Goal: Task Accomplishment & Management: Use online tool/utility

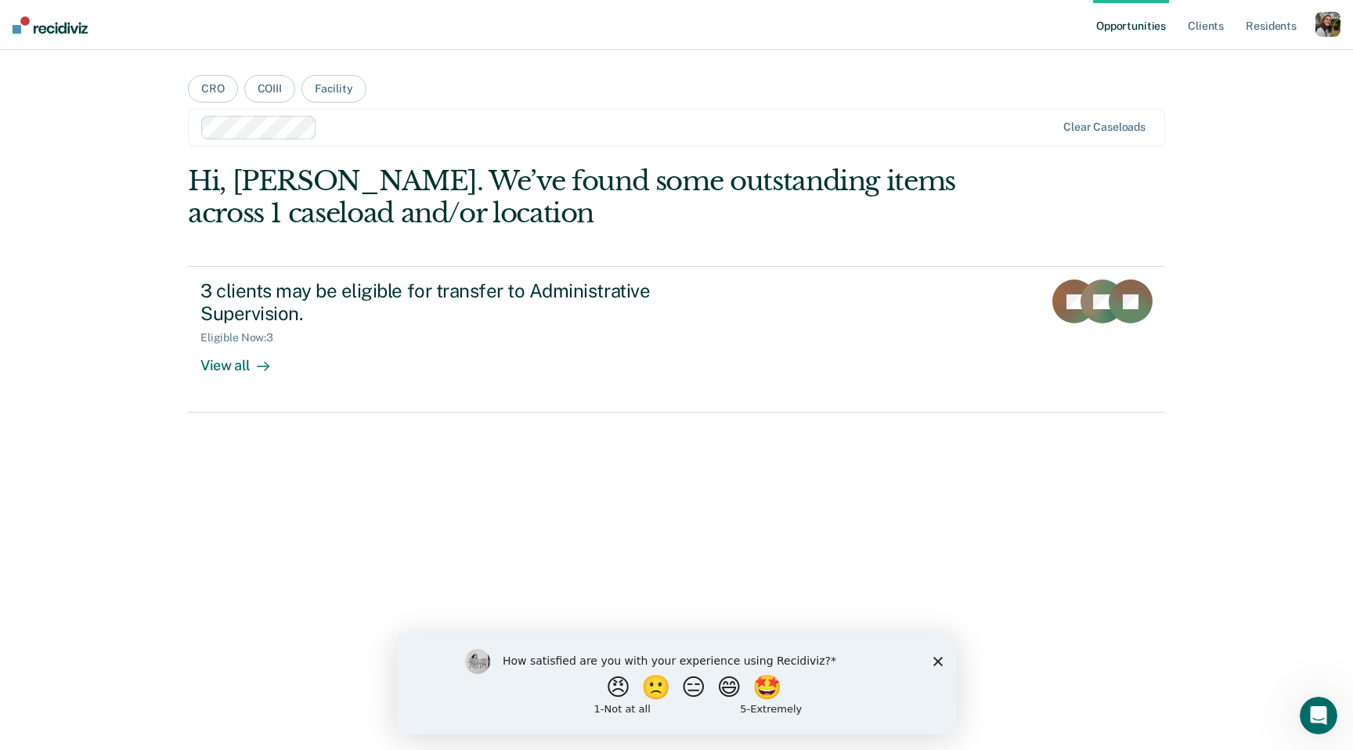
click at [800, 124] on div at bounding box center [689, 127] width 732 height 18
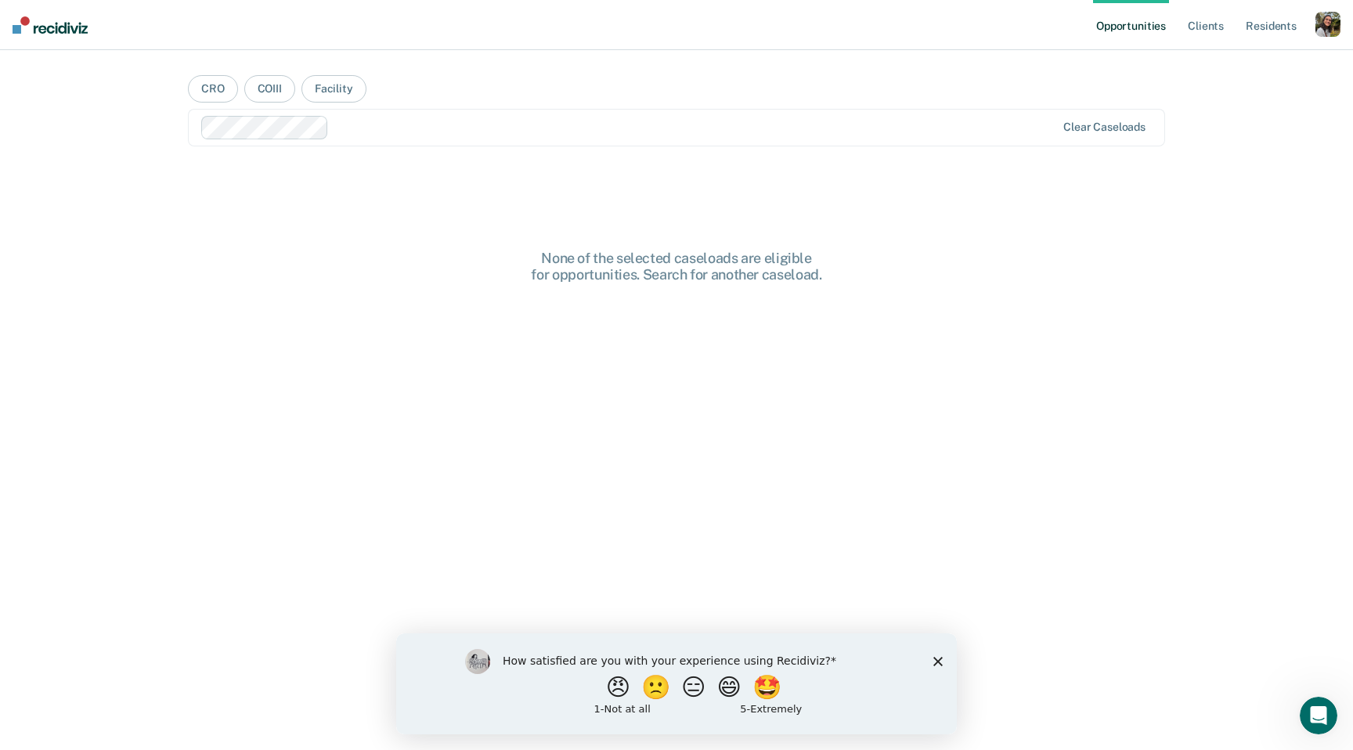
click at [618, 142] on div "Clear caseloads" at bounding box center [676, 128] width 977 height 38
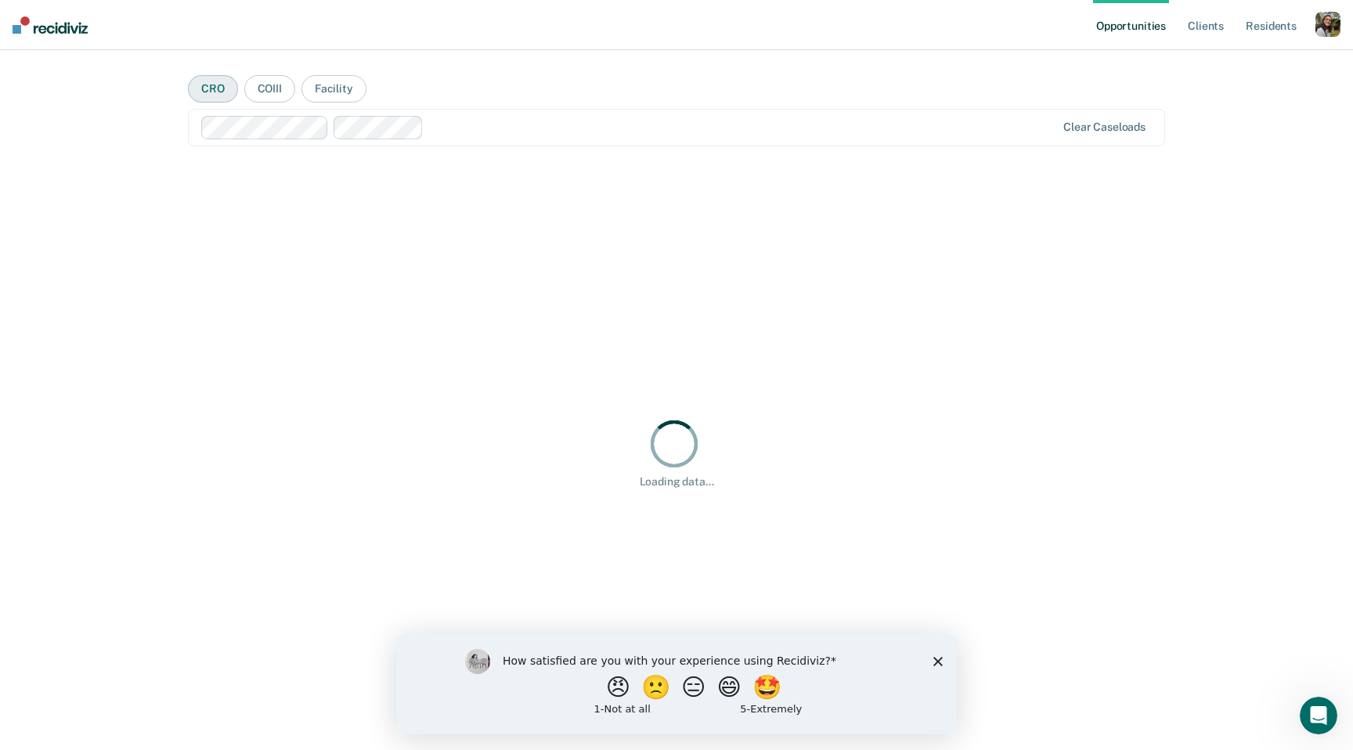
click at [220, 93] on button "CRO" at bounding box center [213, 88] width 50 height 27
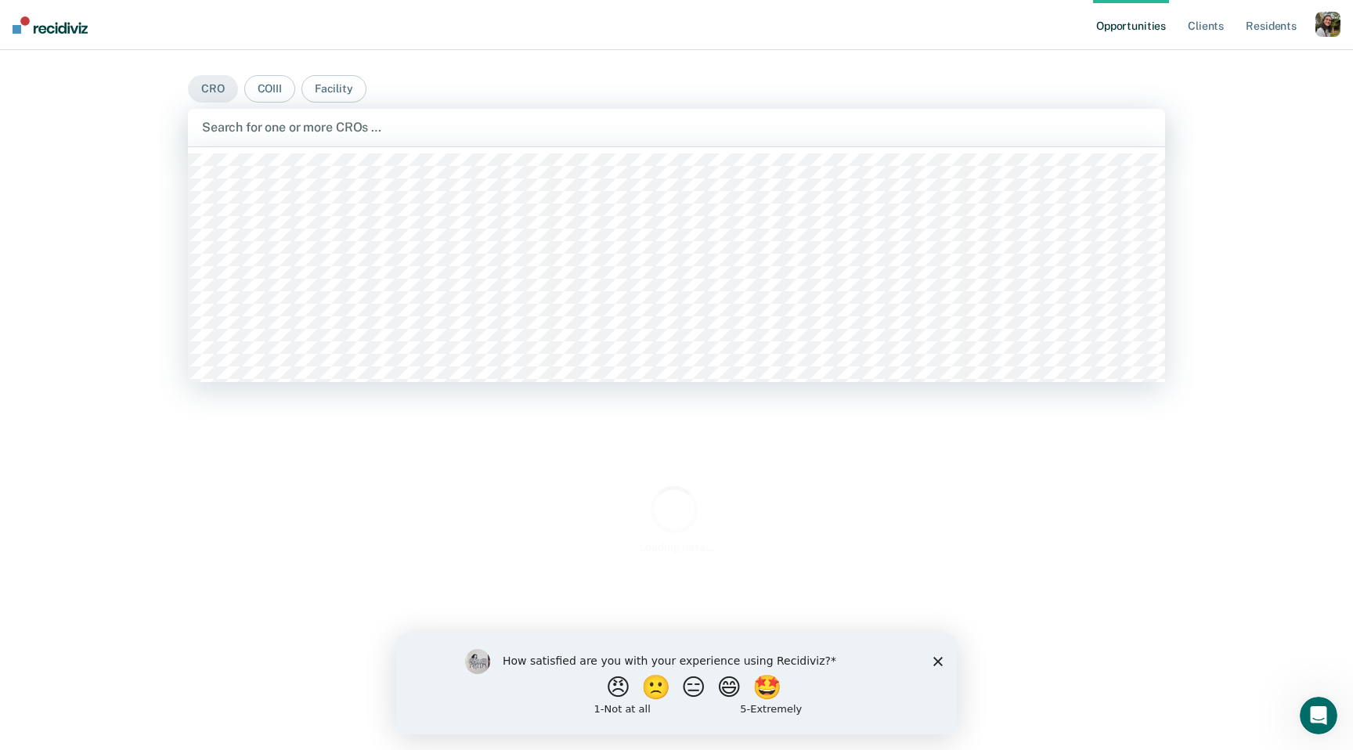
click at [477, 139] on div "Search for one or more CROs …" at bounding box center [676, 128] width 977 height 38
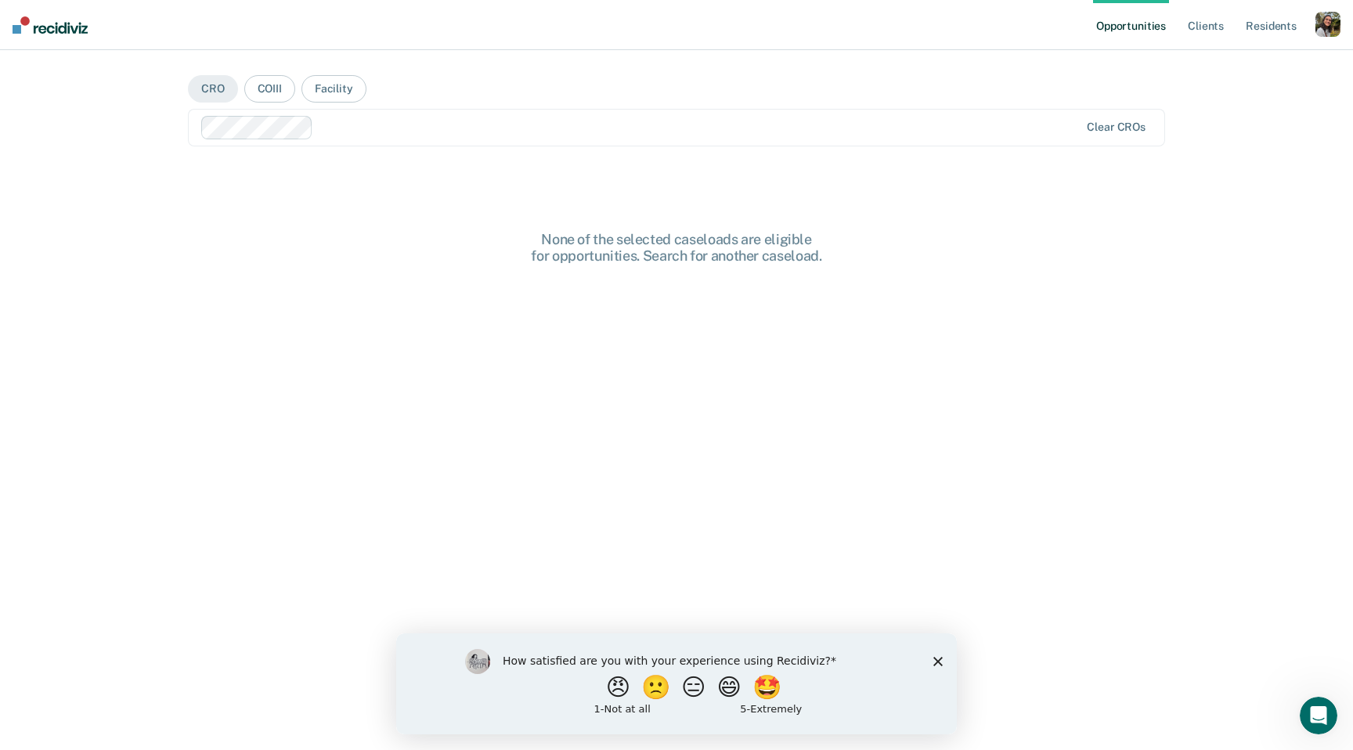
click at [515, 132] on div at bounding box center [699, 127] width 760 height 18
click at [582, 129] on div at bounding box center [760, 127] width 636 height 18
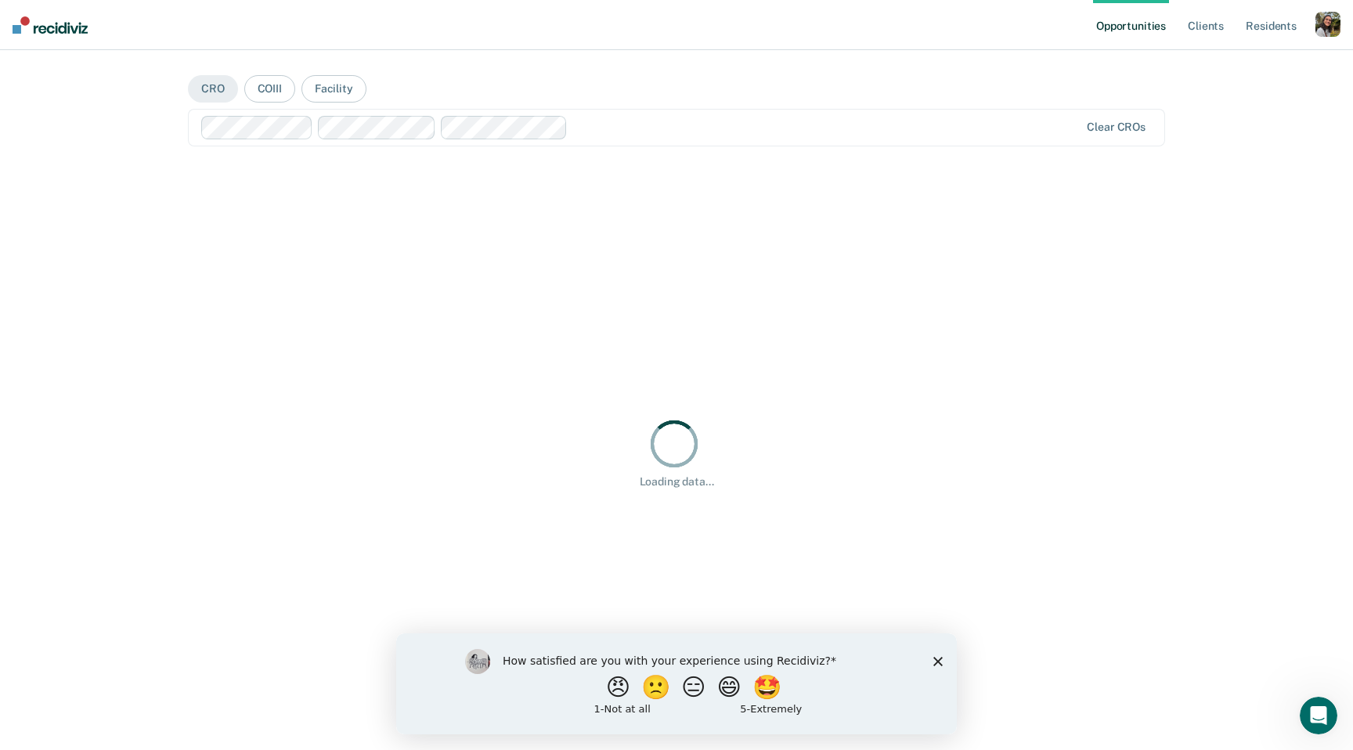
click at [801, 90] on main "CRO COIII Facility Clear CROs Hi, Elise. We’ve found some outstanding items acr…" at bounding box center [676, 381] width 1014 height 662
click at [1324, 20] on div "button" at bounding box center [1327, 24] width 25 height 25
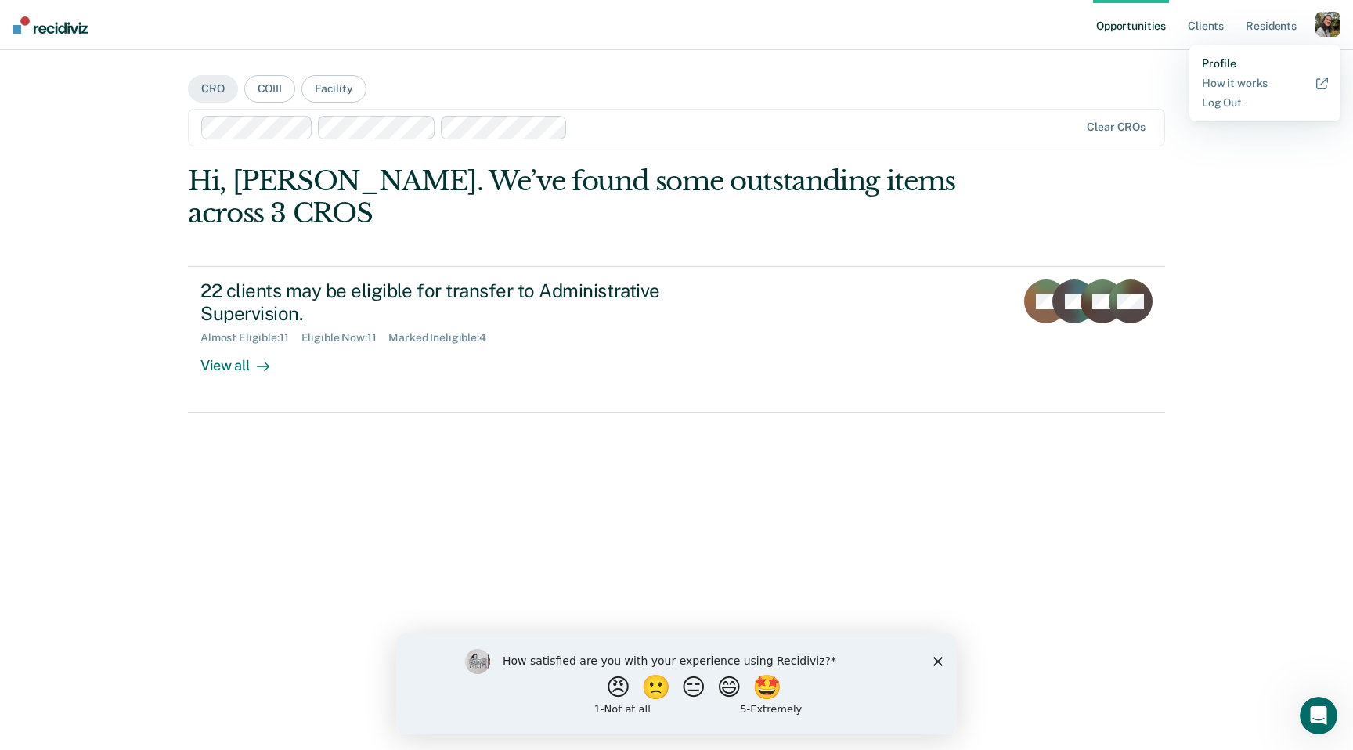
click at [1214, 68] on link "Profile" at bounding box center [1265, 63] width 126 height 13
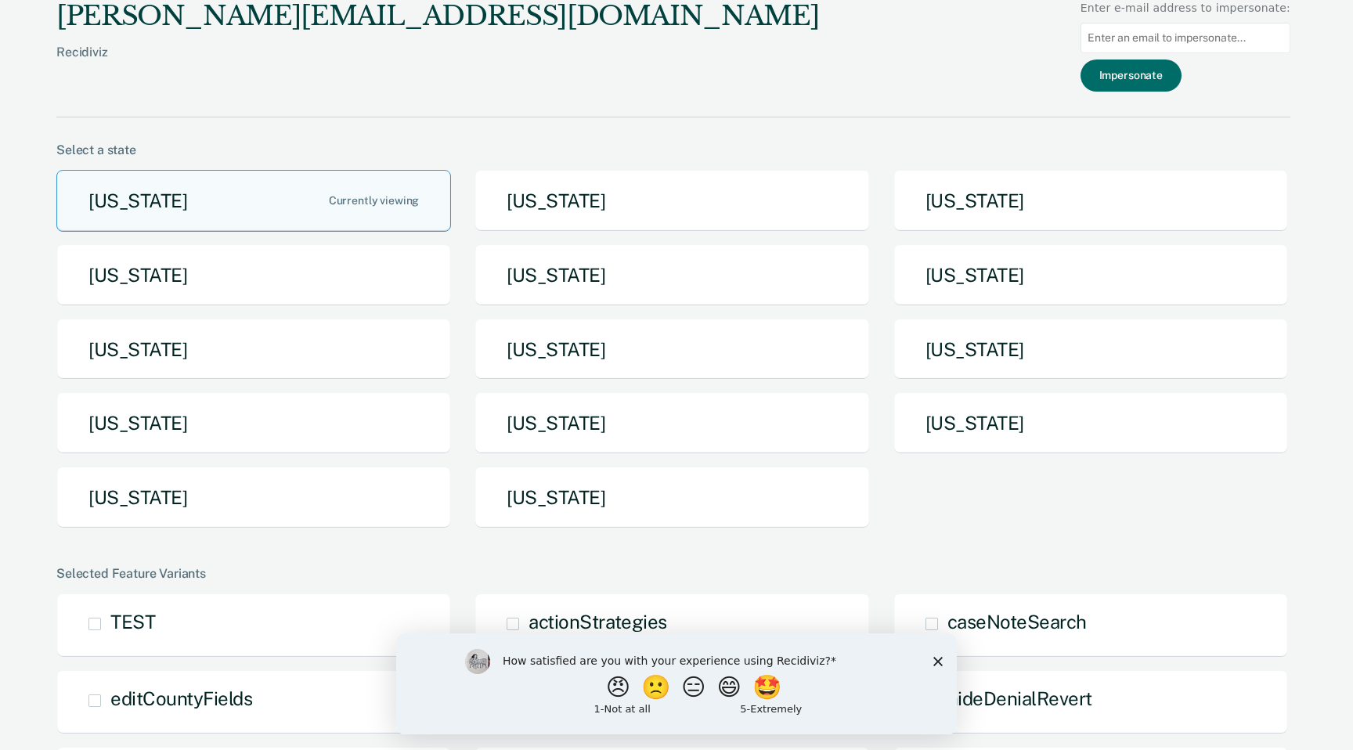
click at [1153, 41] on input at bounding box center [1185, 38] width 210 height 31
click at [933, 656] on polygon "Close survey" at bounding box center [937, 660] width 9 height 9
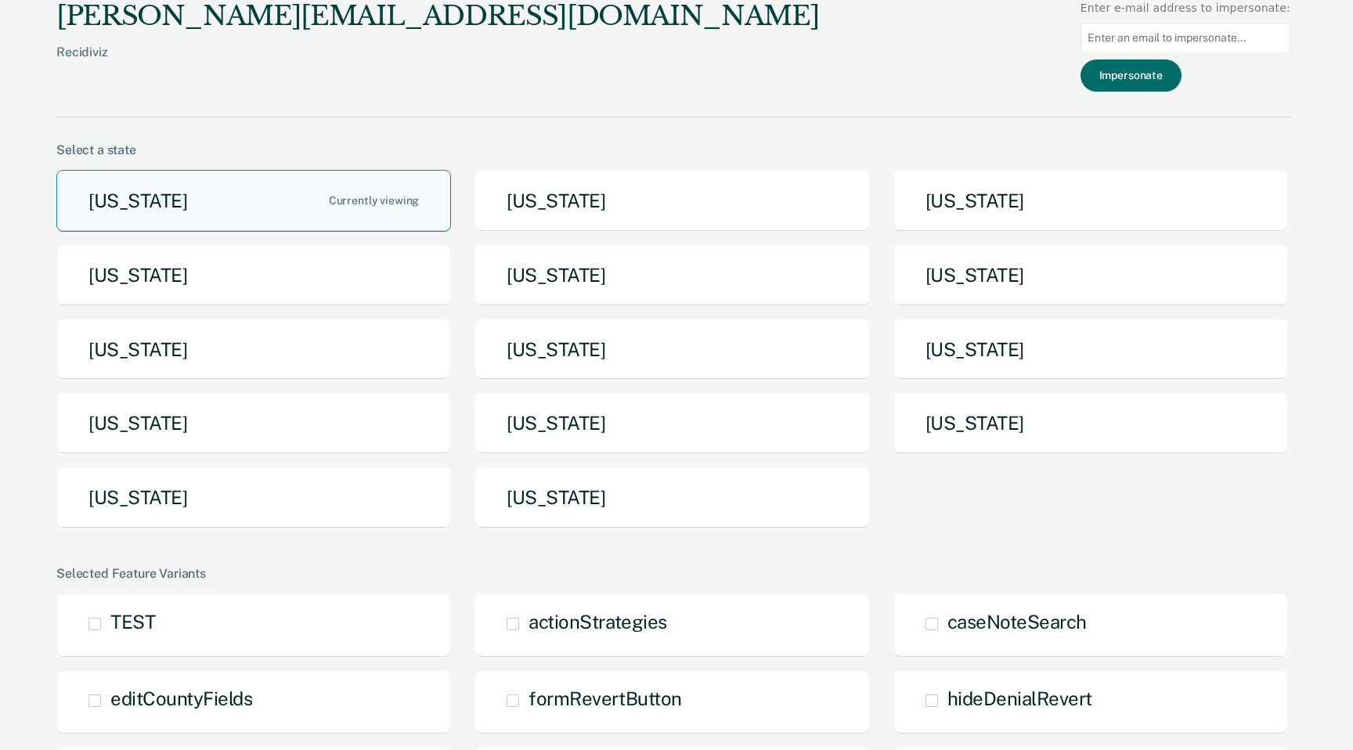
click at [335, 189] on button "[US_STATE]" at bounding box center [253, 201] width 395 height 62
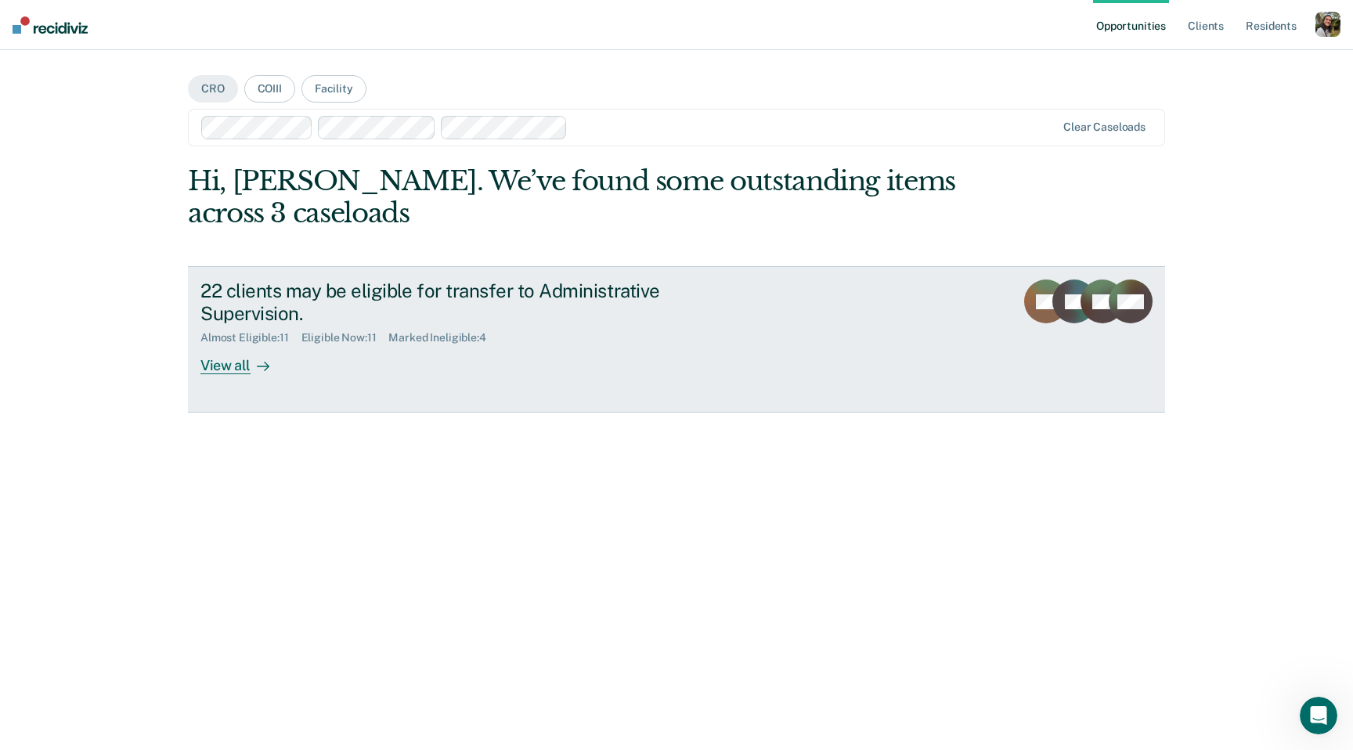
click at [371, 333] on div "Eligible Now : 11" at bounding box center [345, 337] width 88 height 13
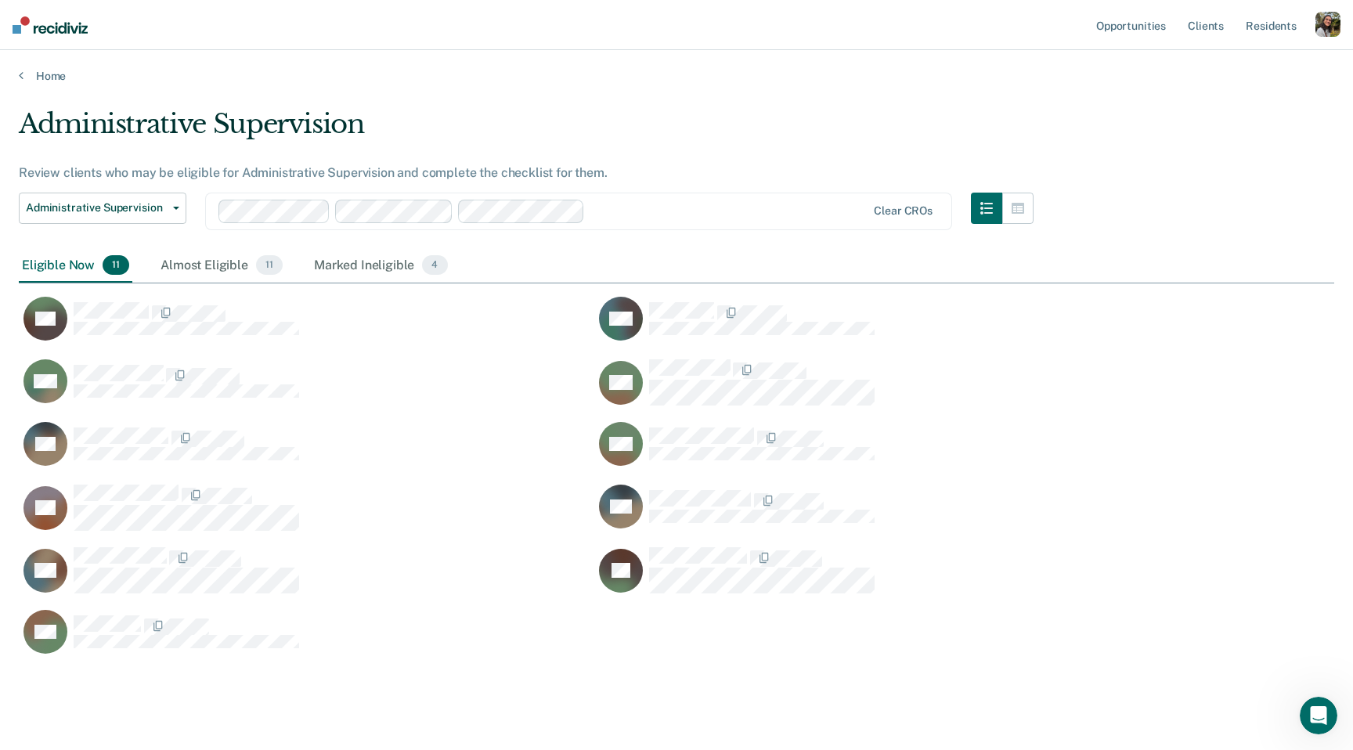
scroll to position [558, 1315]
click at [1322, 16] on div "button" at bounding box center [1327, 24] width 25 height 25
click at [1242, 57] on link "Profile" at bounding box center [1265, 63] width 126 height 13
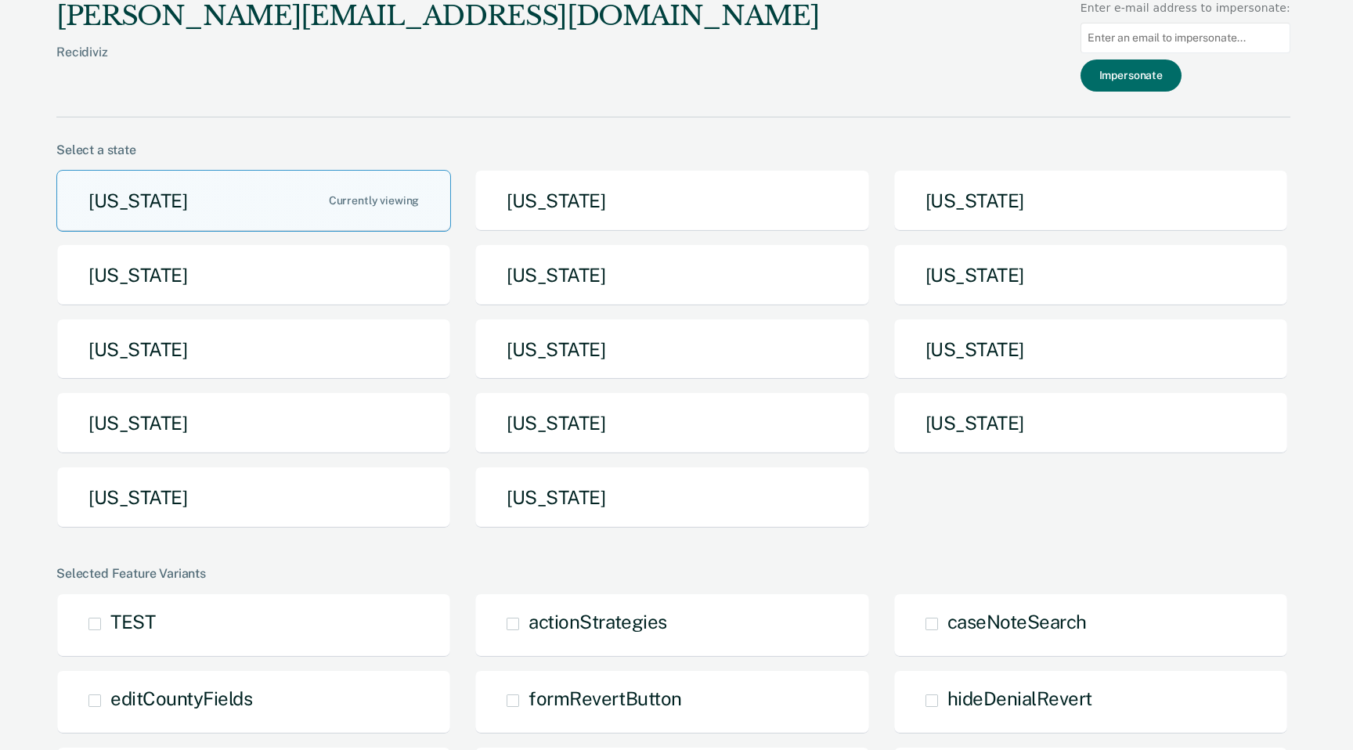
click at [1149, 44] on input at bounding box center [1185, 38] width 210 height 31
paste input "raraiza@azadc.gov"
type input "raraiza@azadc.gov"
click at [1145, 64] on button "Impersonate" at bounding box center [1130, 75] width 101 height 32
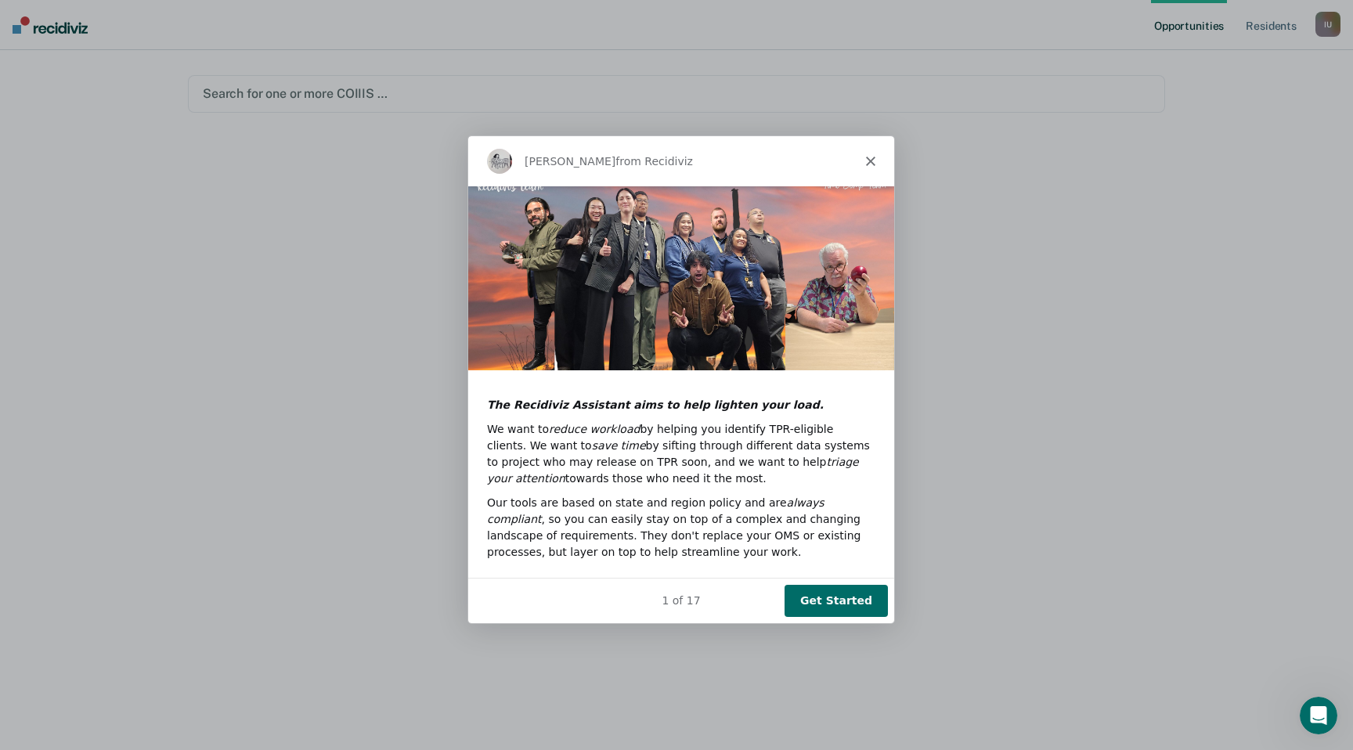
scroll to position [146, 0]
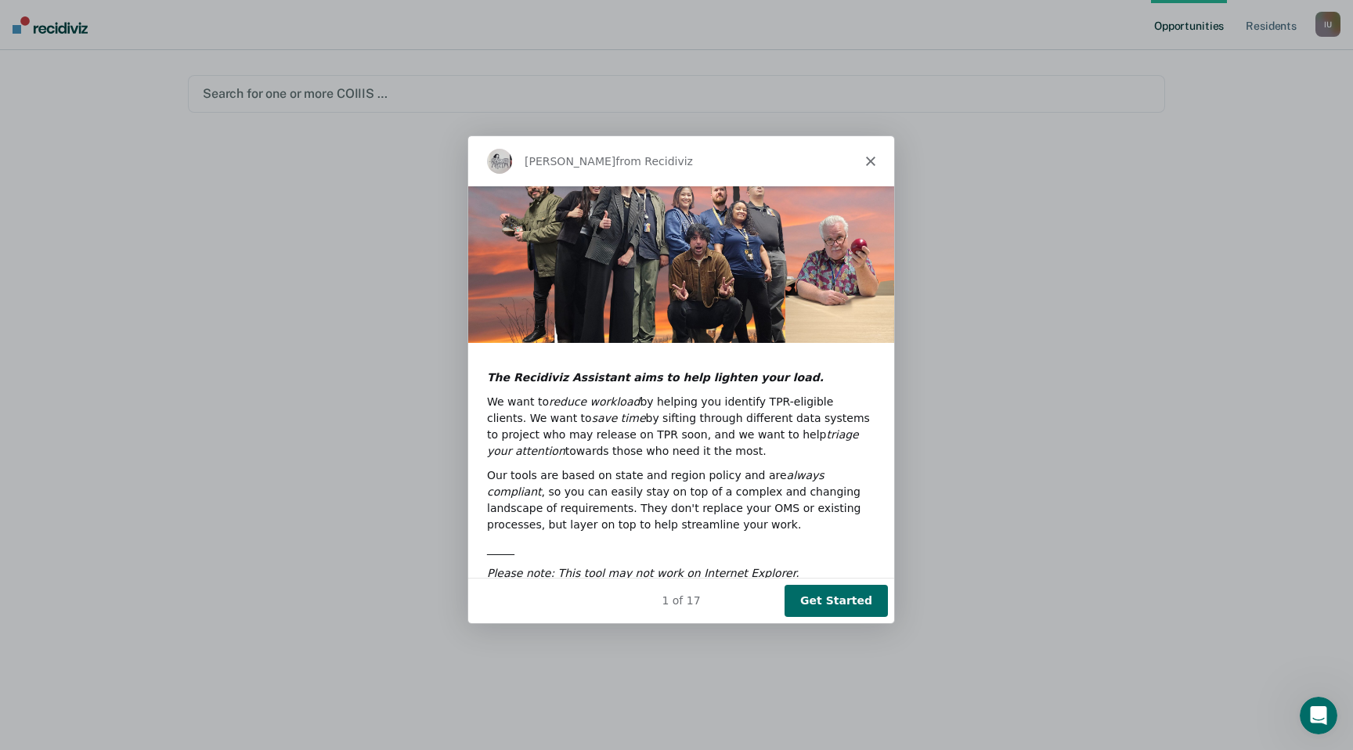
click at [836, 599] on button "Get Started" at bounding box center [835, 600] width 103 height 32
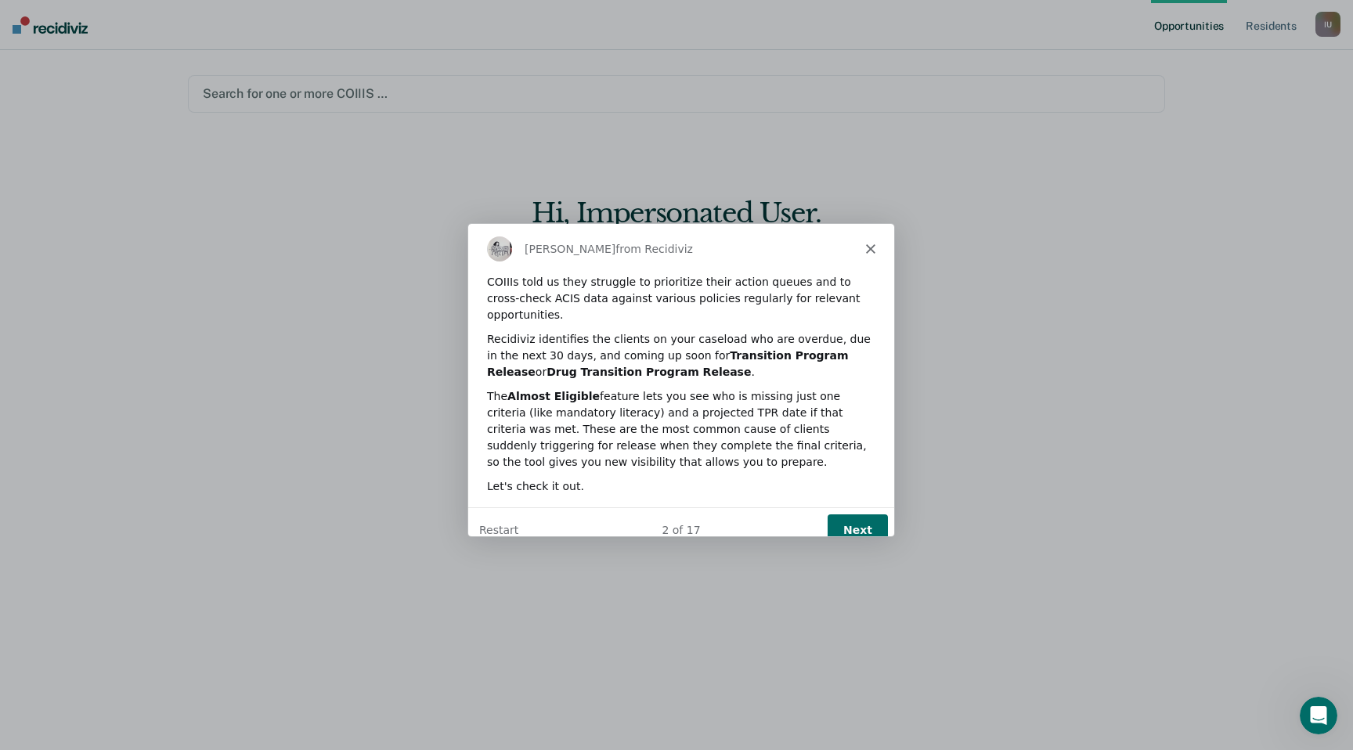
scroll to position [0, 0]
click at [838, 518] on button "Next" at bounding box center [857, 529] width 60 height 32
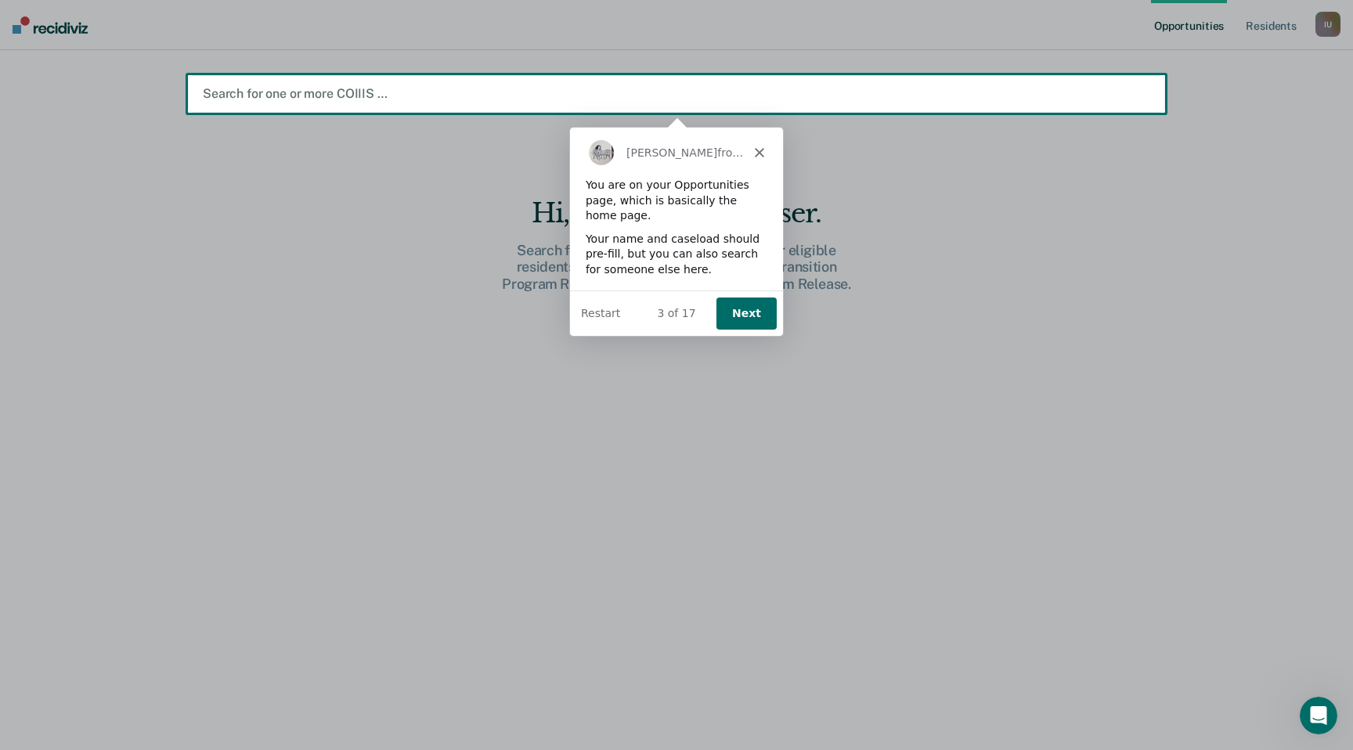
click at [715, 322] on div "3 of 17 Next Restart" at bounding box center [675, 312] width 213 height 45
click at [738, 319] on button "Next" at bounding box center [745, 313] width 60 height 32
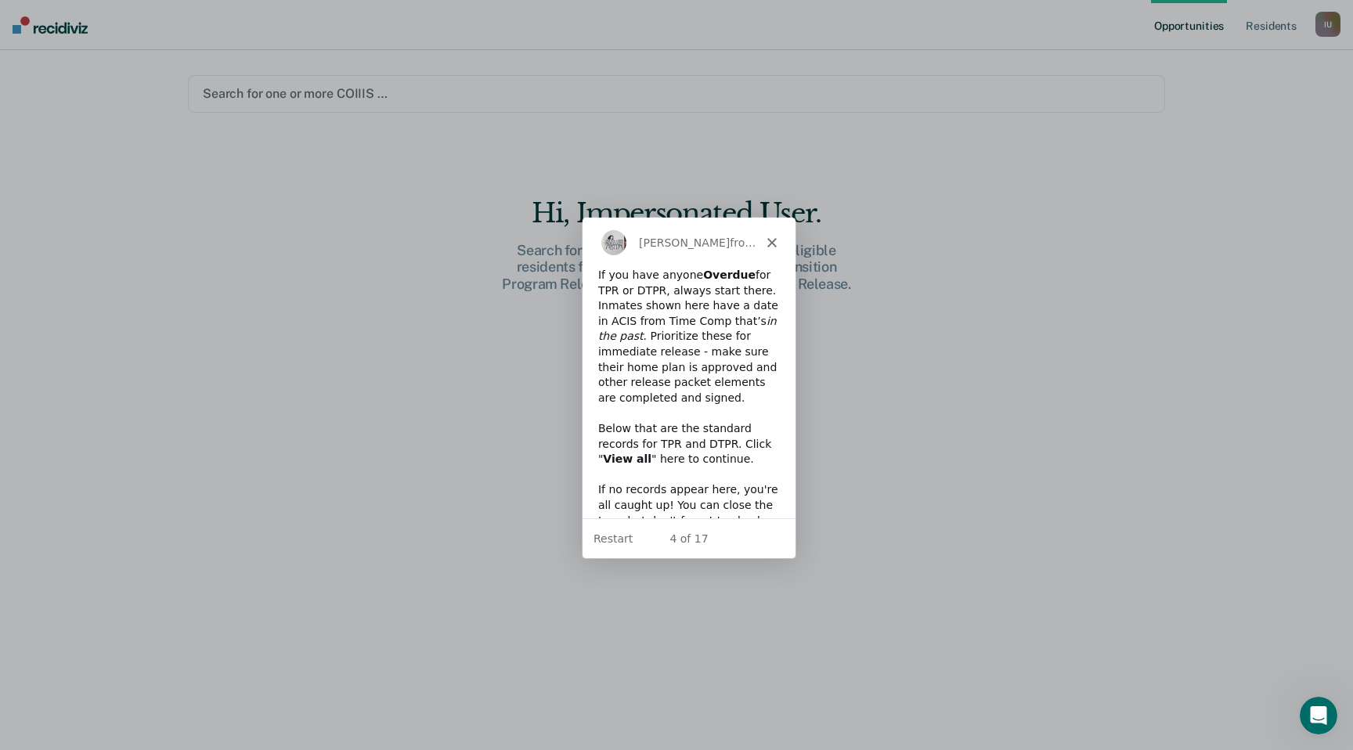
click at [777, 236] on div "Kim from Recidiviz" at bounding box center [688, 241] width 213 height 50
click at [775, 236] on icon "Close" at bounding box center [770, 240] width 9 height 9
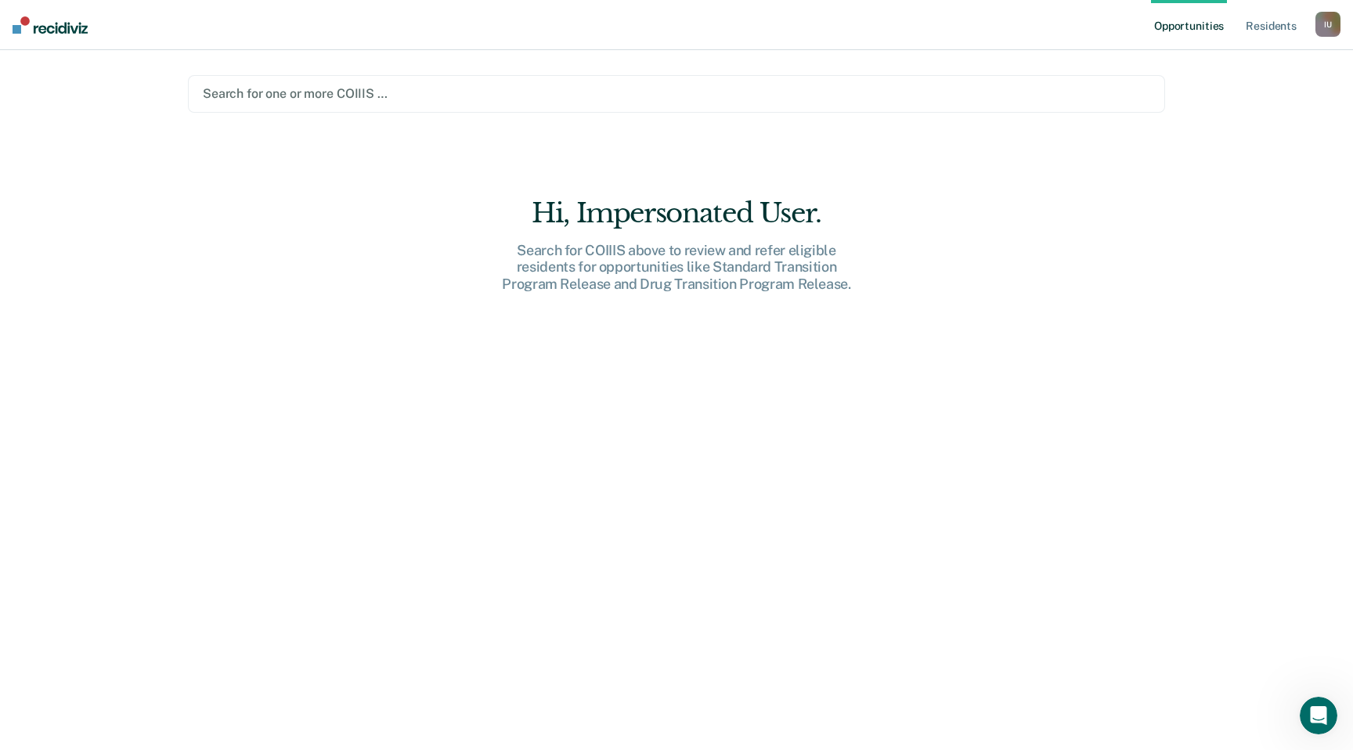
click at [776, 237] on div "Hi, Impersonated User. Search for COIIIS above to review and refer eligible res…" at bounding box center [676, 244] width 501 height 95
click at [1318, 31] on div "I U" at bounding box center [1327, 24] width 25 height 25
click at [1214, 38] on link "Opportunities" at bounding box center [1189, 25] width 76 height 50
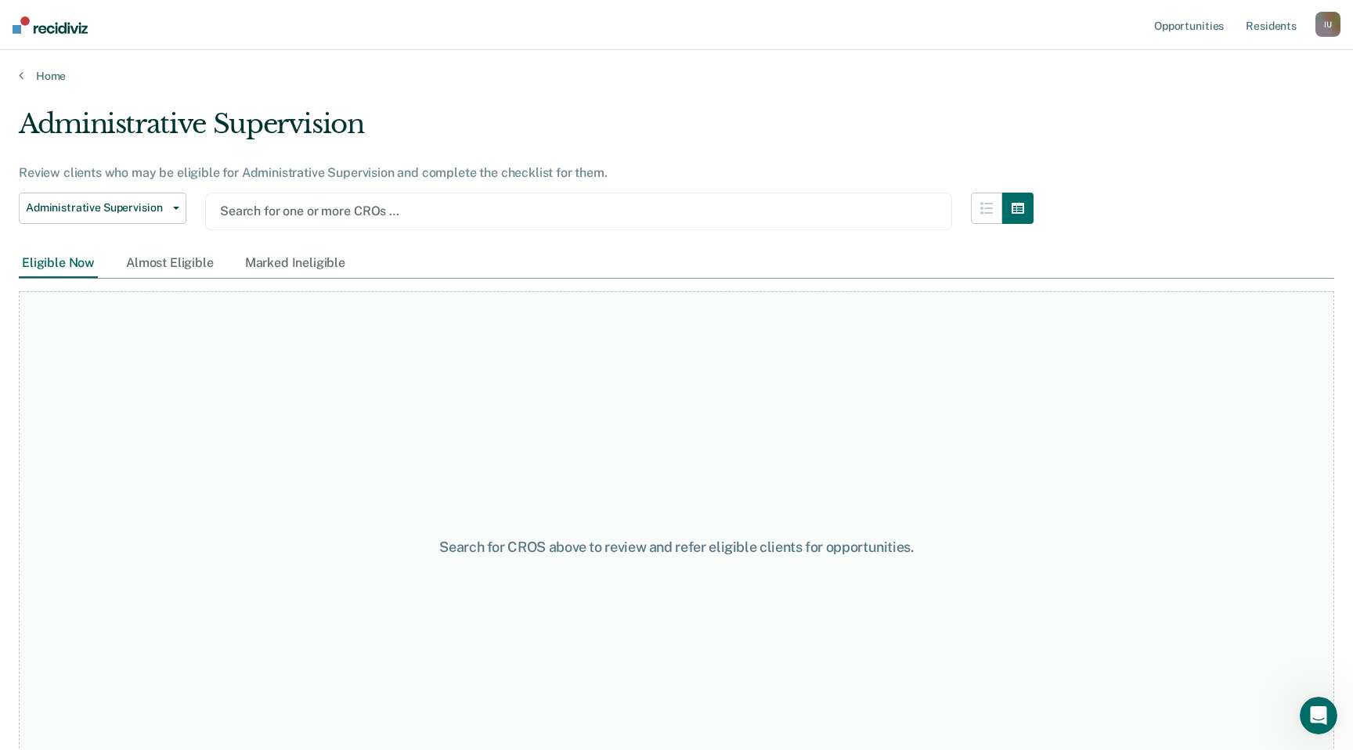
click at [802, 225] on div "Search for one or more CROs …" at bounding box center [578, 212] width 747 height 38
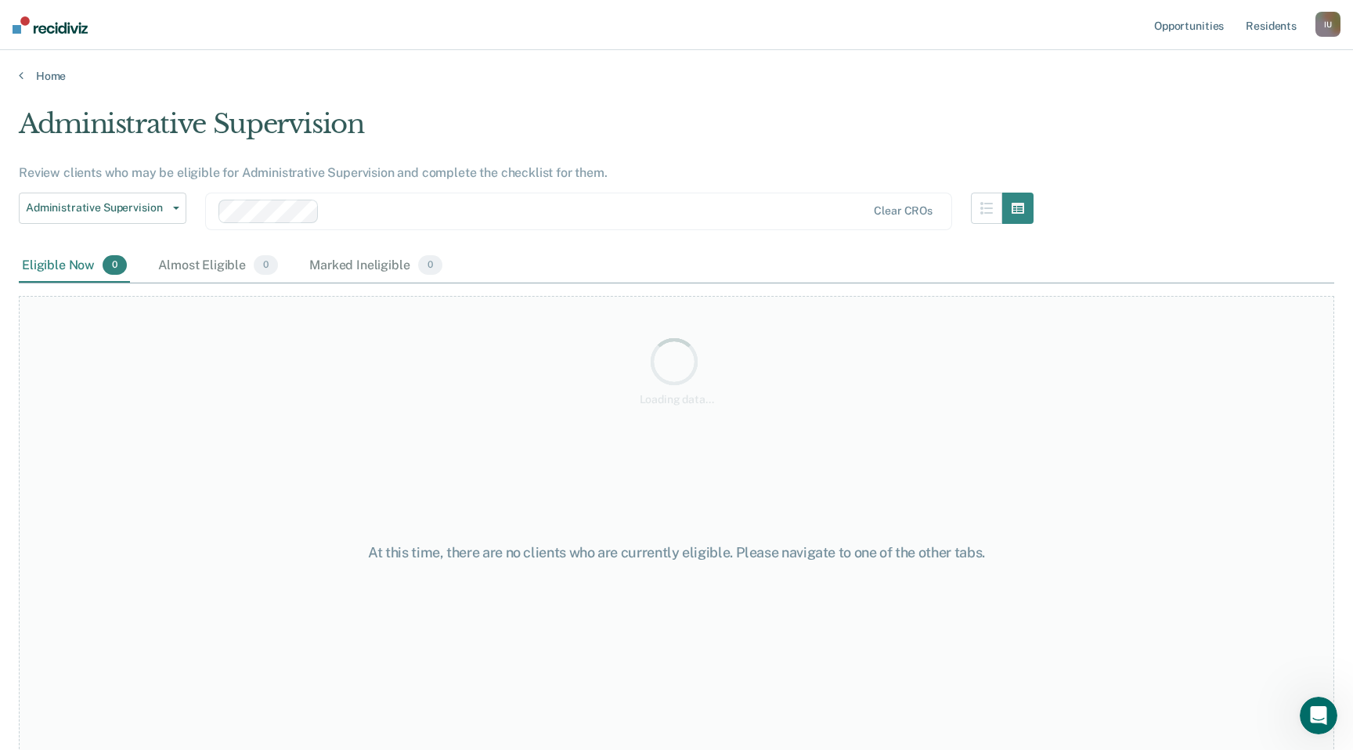
click at [784, 222] on div "Loading data..." at bounding box center [676, 370] width 1315 height 524
click at [420, 211] on div at bounding box center [596, 211] width 541 height 18
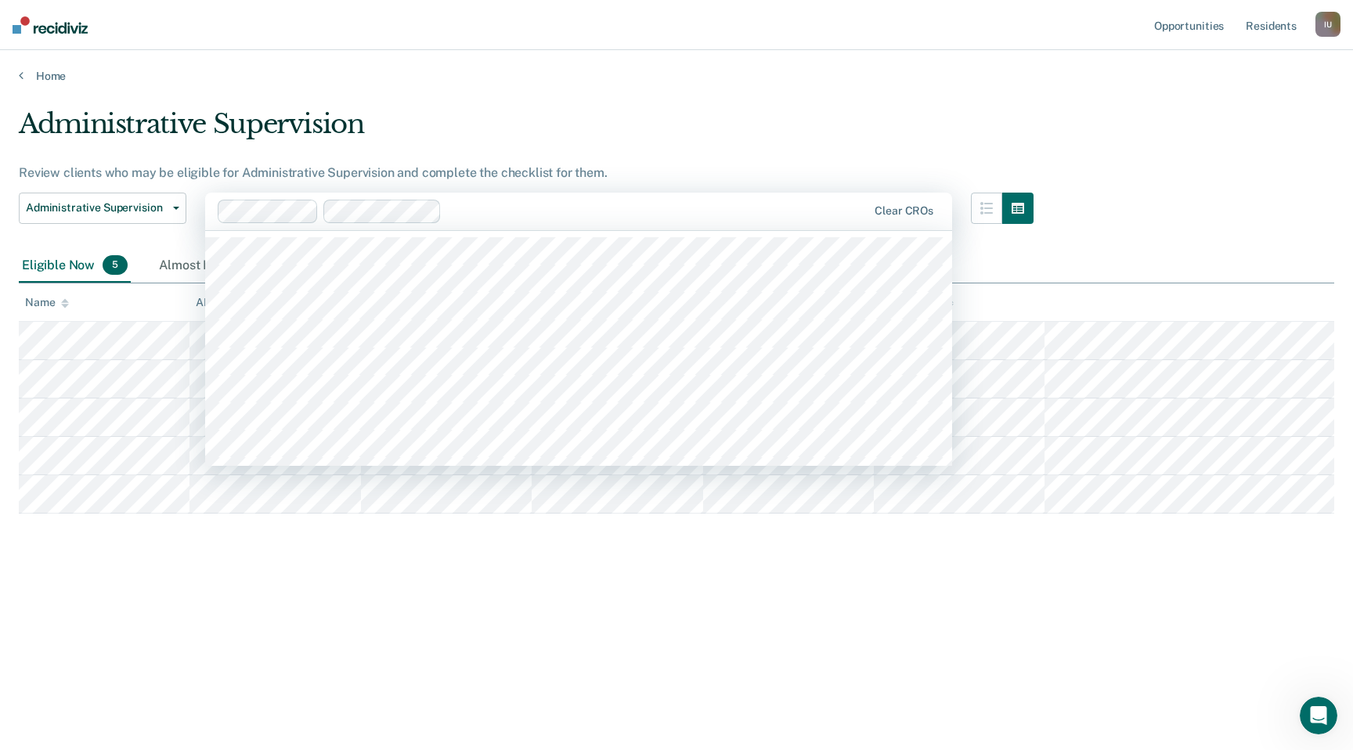
click at [701, 204] on div at bounding box center [657, 211] width 419 height 18
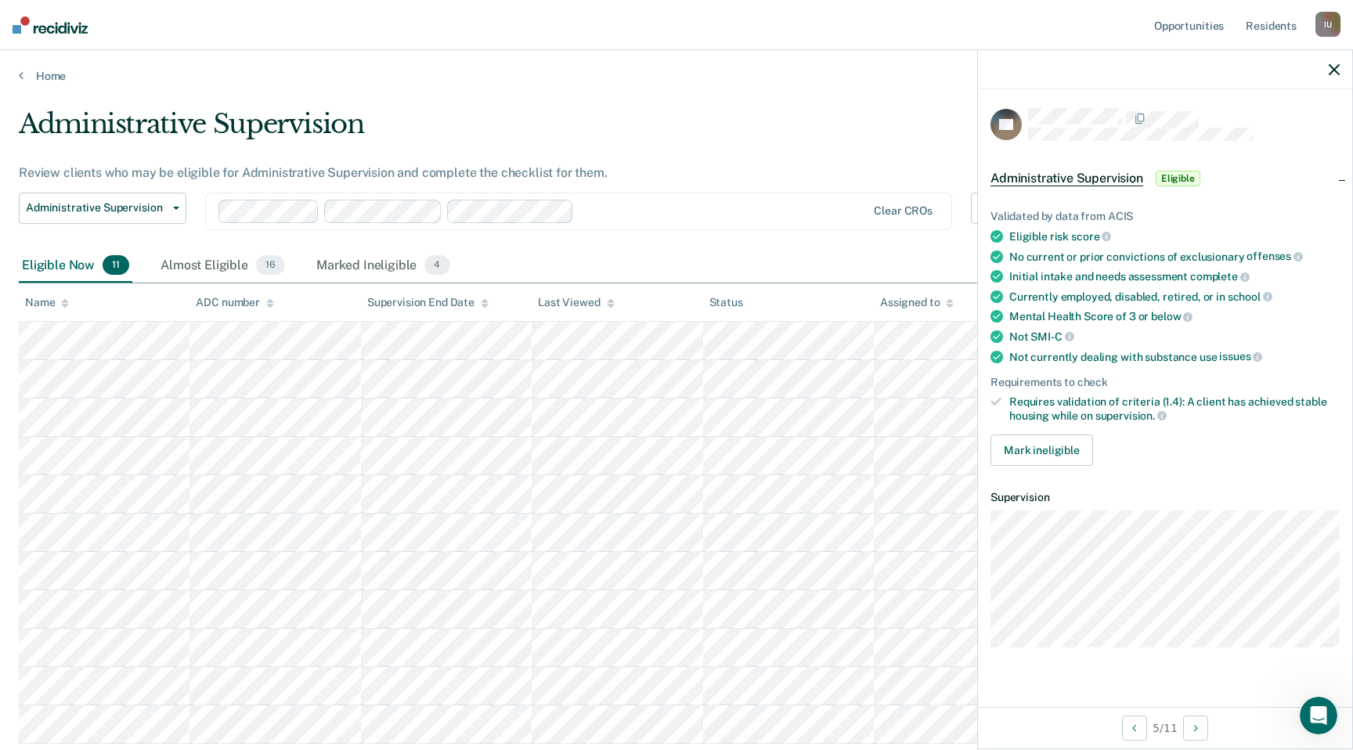
click at [1221, 311] on div "Mental Health Score of 3 or below" at bounding box center [1174, 316] width 330 height 14
click at [348, 259] on div "Marked Ineligible 4" at bounding box center [383, 266] width 140 height 34
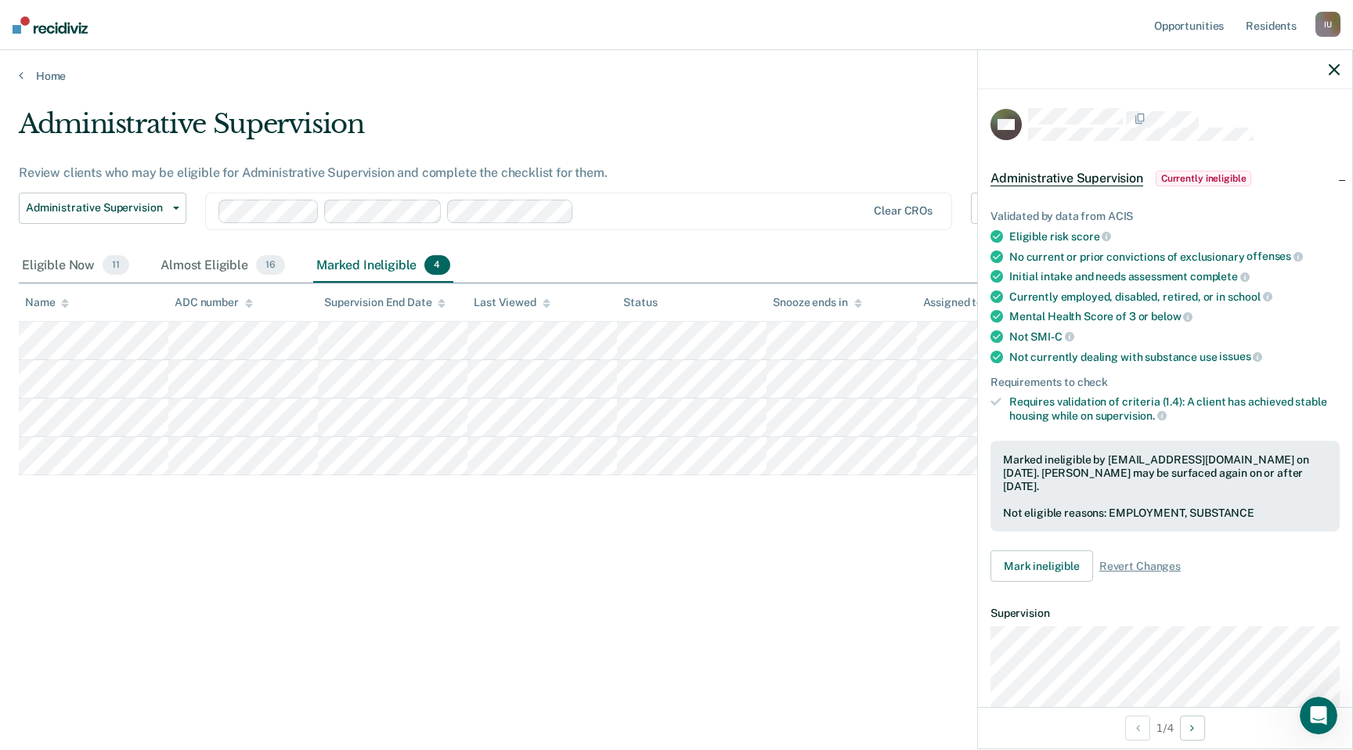
click at [343, 542] on div "Administrative Supervision Review clients who may be eligible for Administrativ…" at bounding box center [676, 370] width 1315 height 524
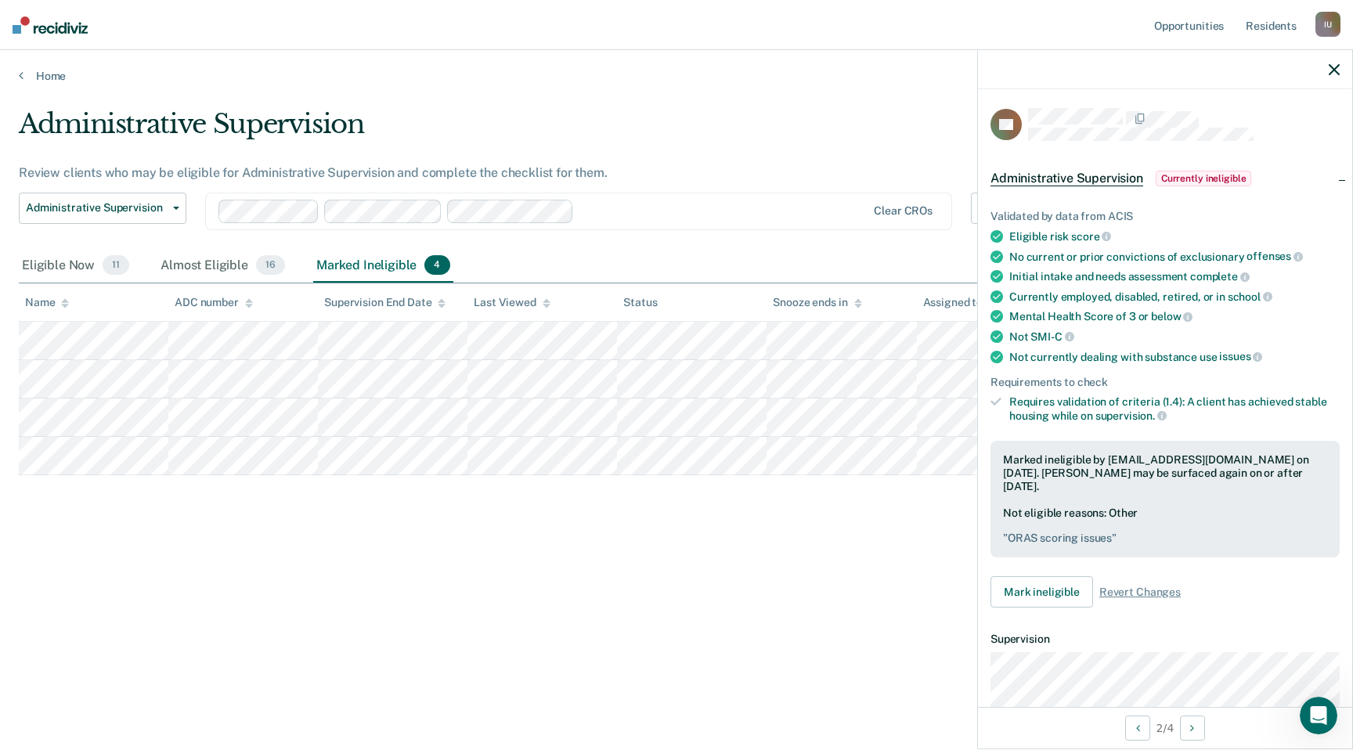
click at [726, 535] on div "Administrative Supervision Review clients who may be eligible for Administrativ…" at bounding box center [676, 370] width 1315 height 524
click at [83, 276] on div "Eligible Now 11" at bounding box center [76, 266] width 114 height 34
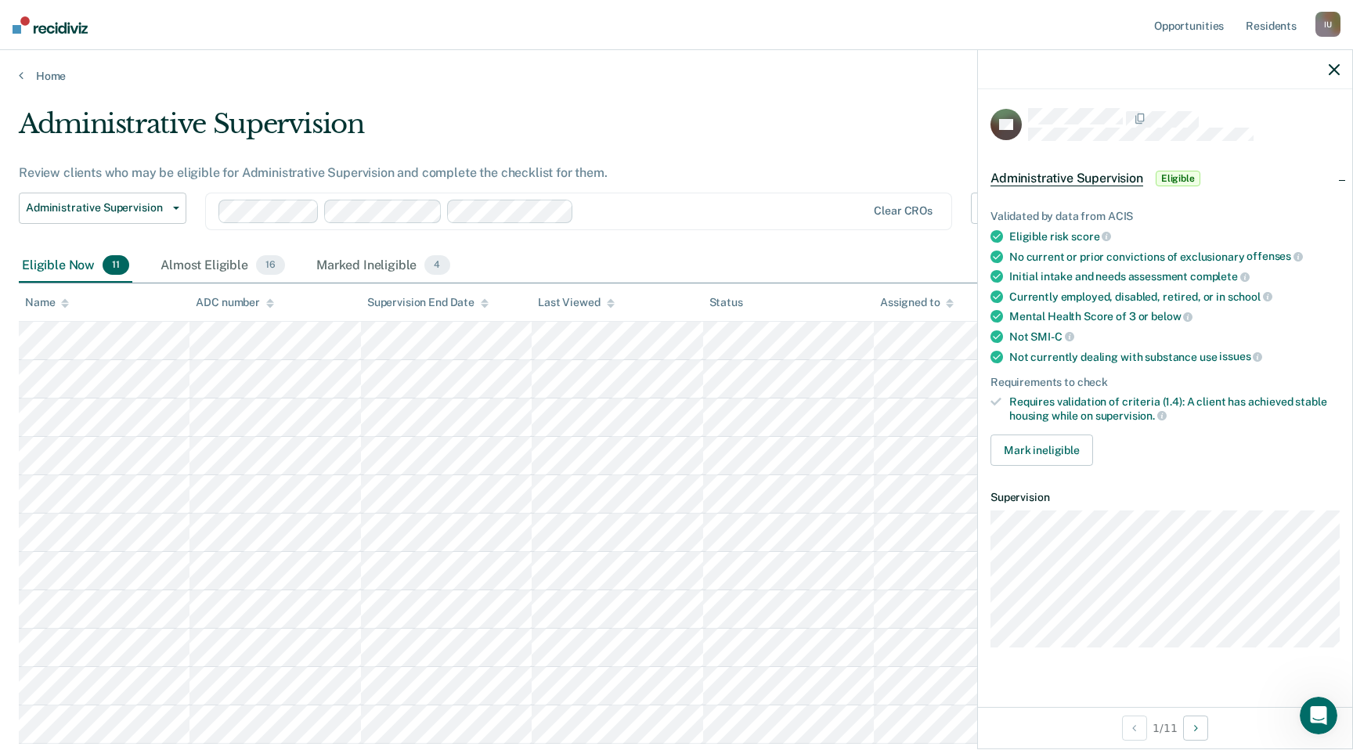
click at [812, 221] on div at bounding box center [542, 211] width 649 height 23
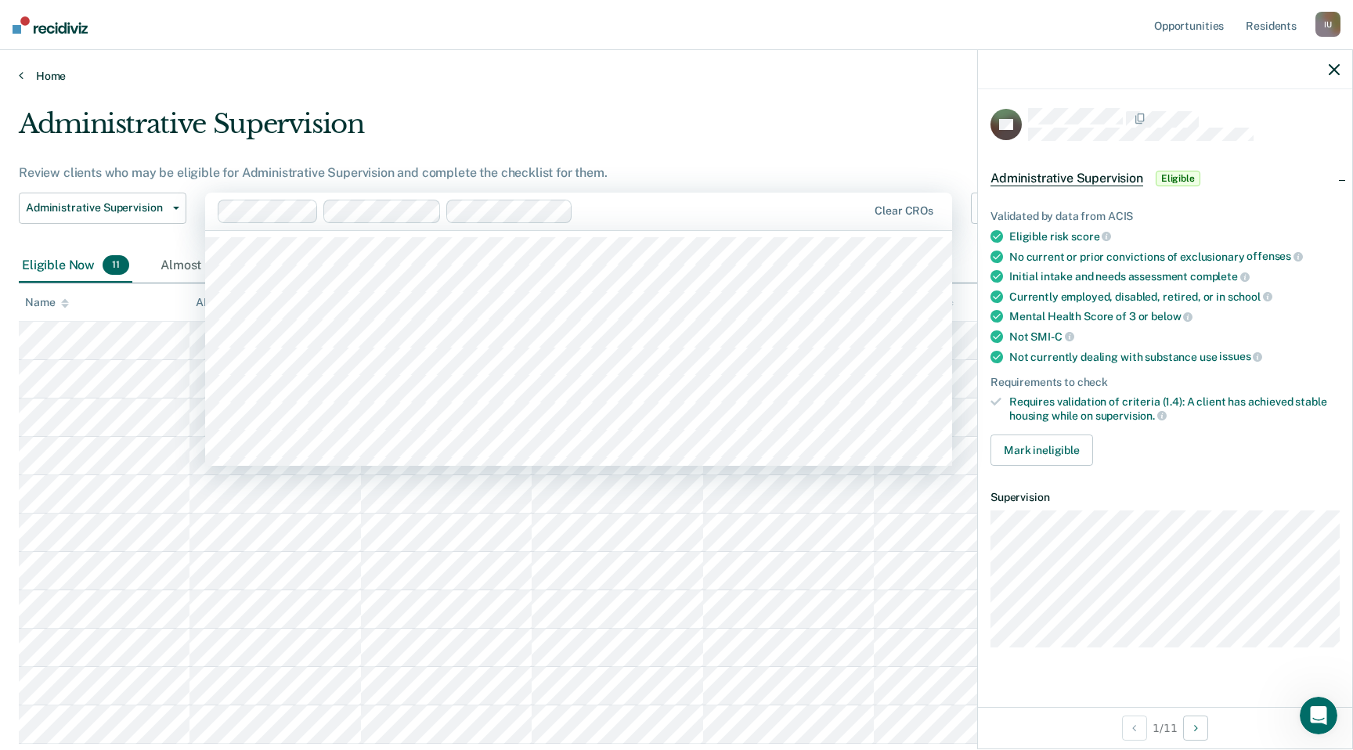
click at [886, 69] on link "Home" at bounding box center [676, 76] width 1315 height 14
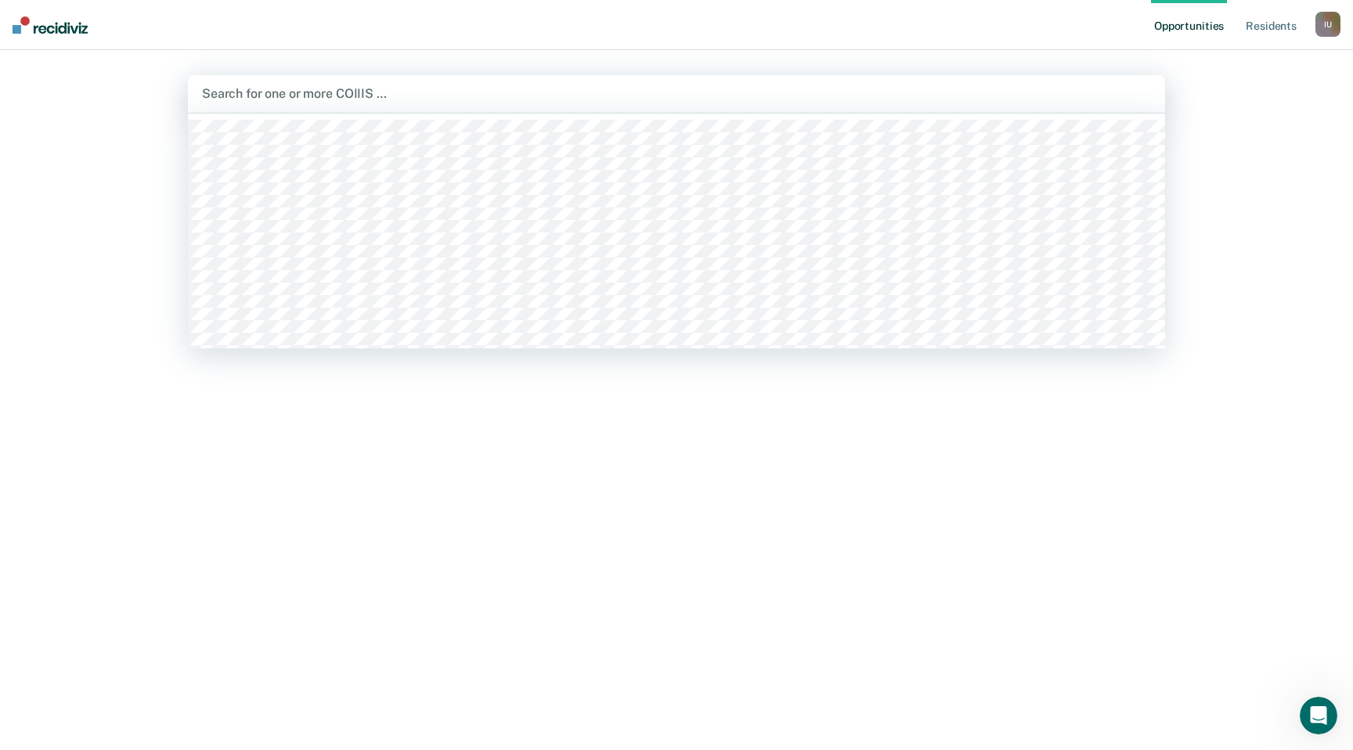
click at [953, 89] on div at bounding box center [676, 94] width 949 height 18
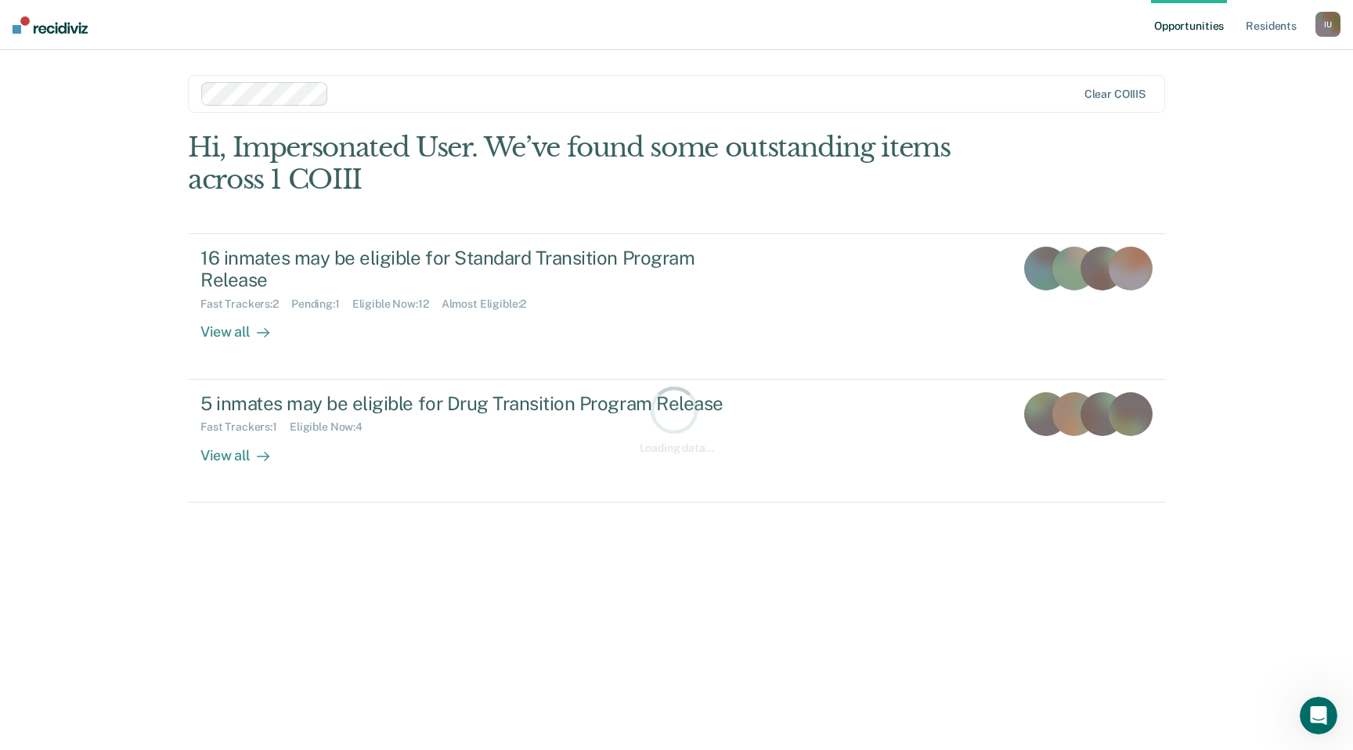
click at [1332, 28] on div "I U" at bounding box center [1327, 24] width 25 height 25
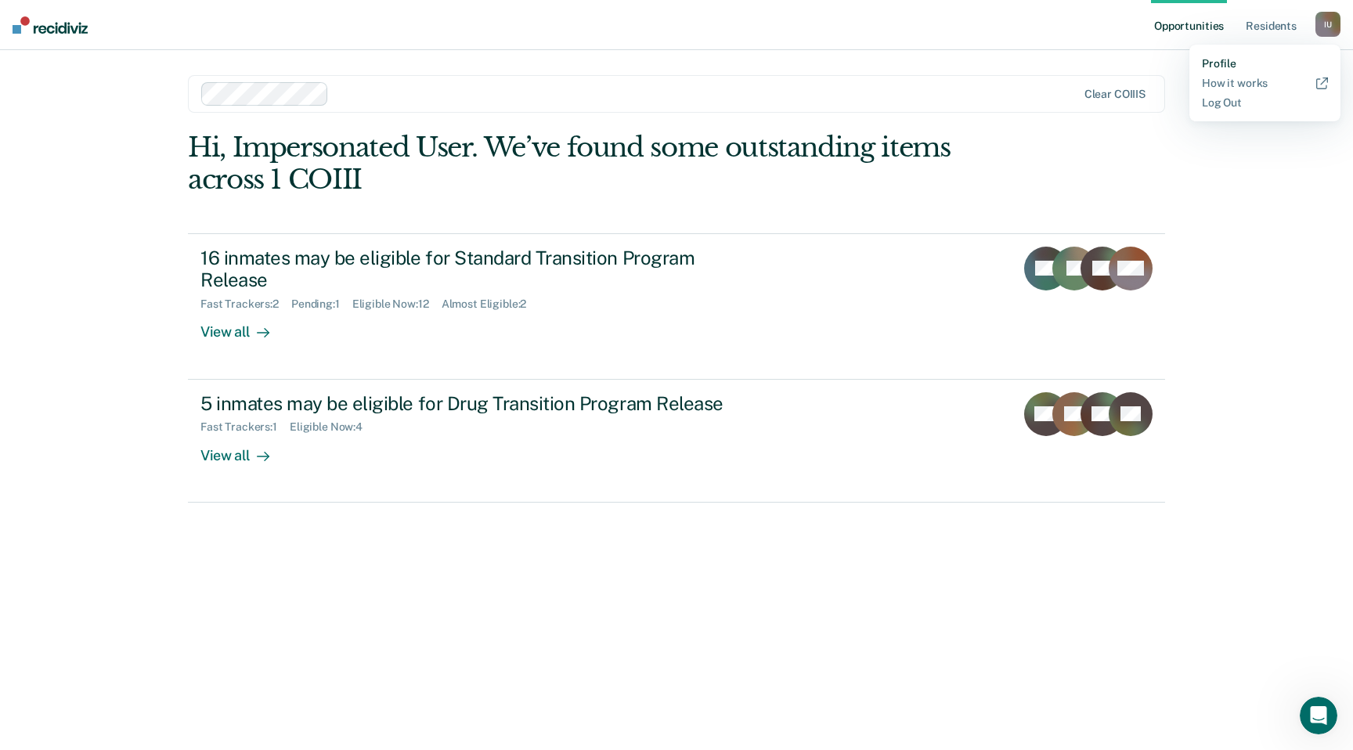
click at [1227, 64] on link "Profile" at bounding box center [1265, 63] width 126 height 13
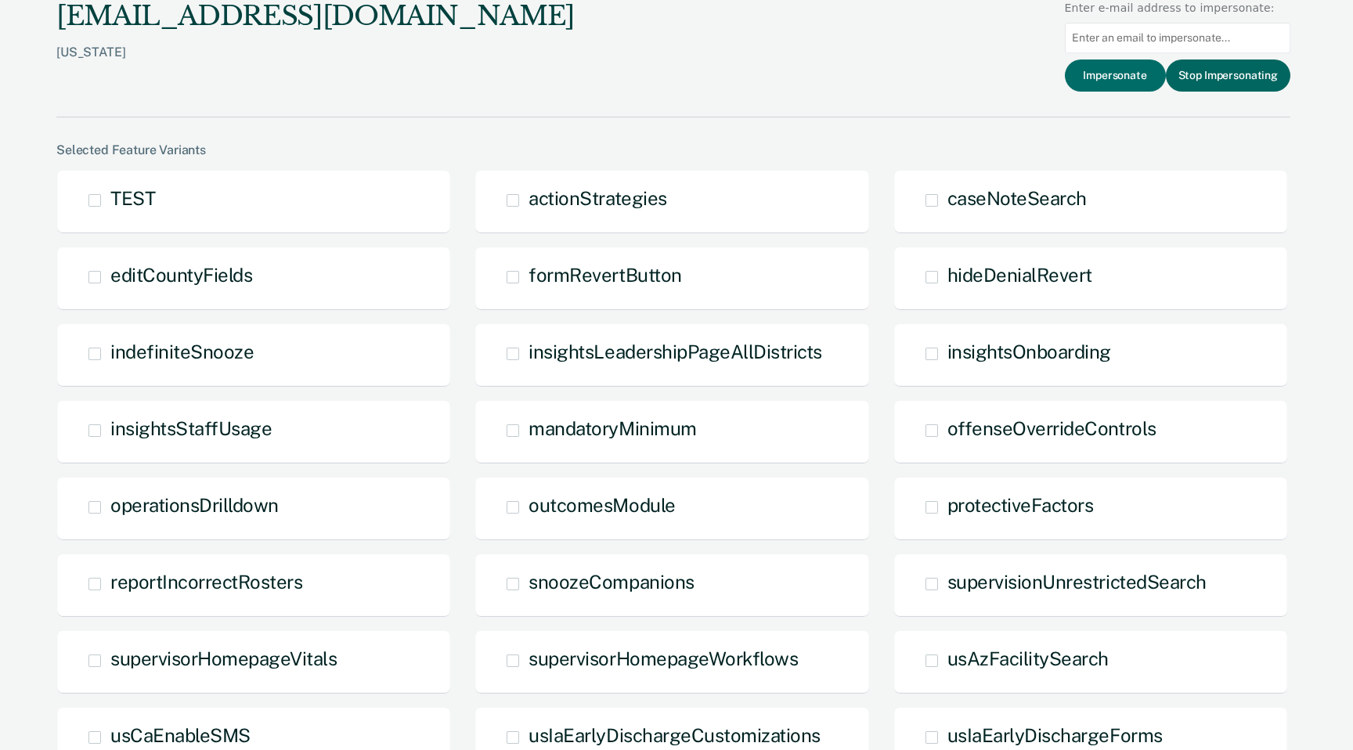
click at [1247, 84] on button "Stop Impersonating" at bounding box center [1228, 75] width 124 height 32
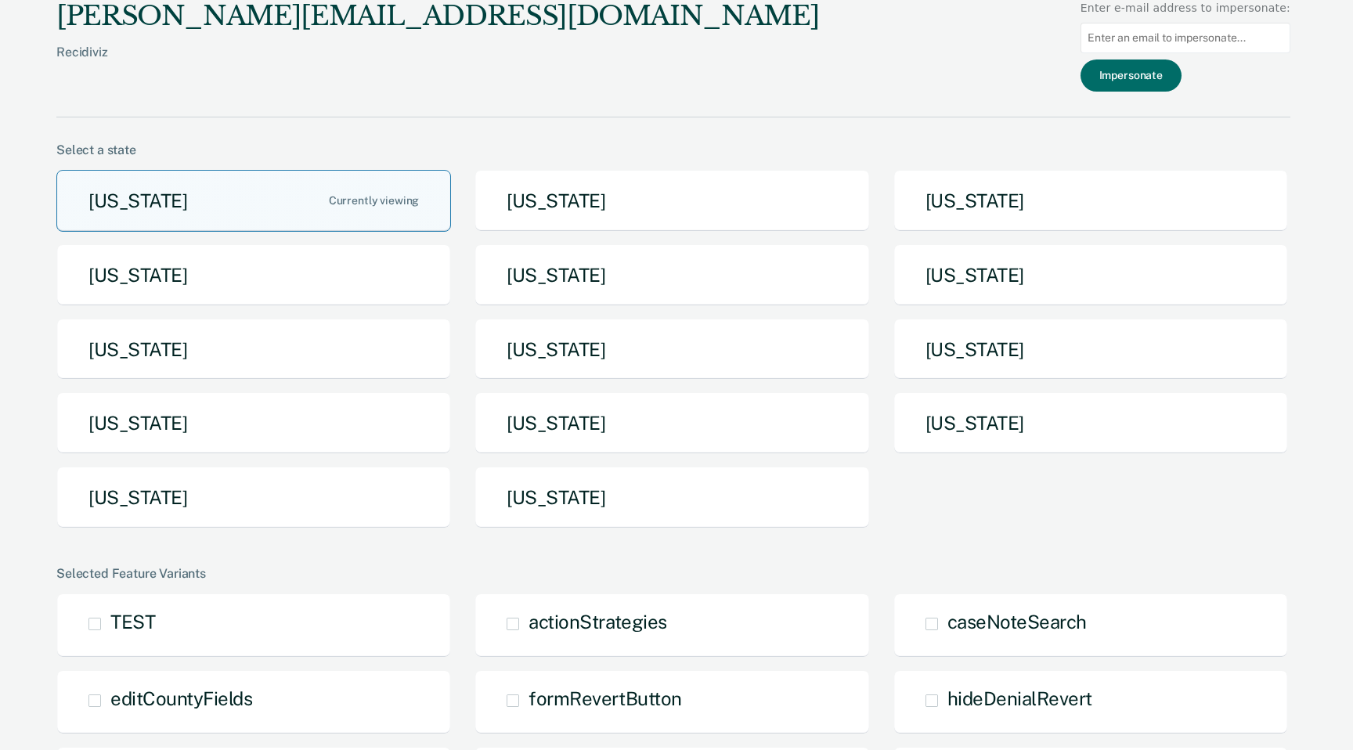
click at [385, 179] on button "[US_STATE]" at bounding box center [253, 201] width 395 height 62
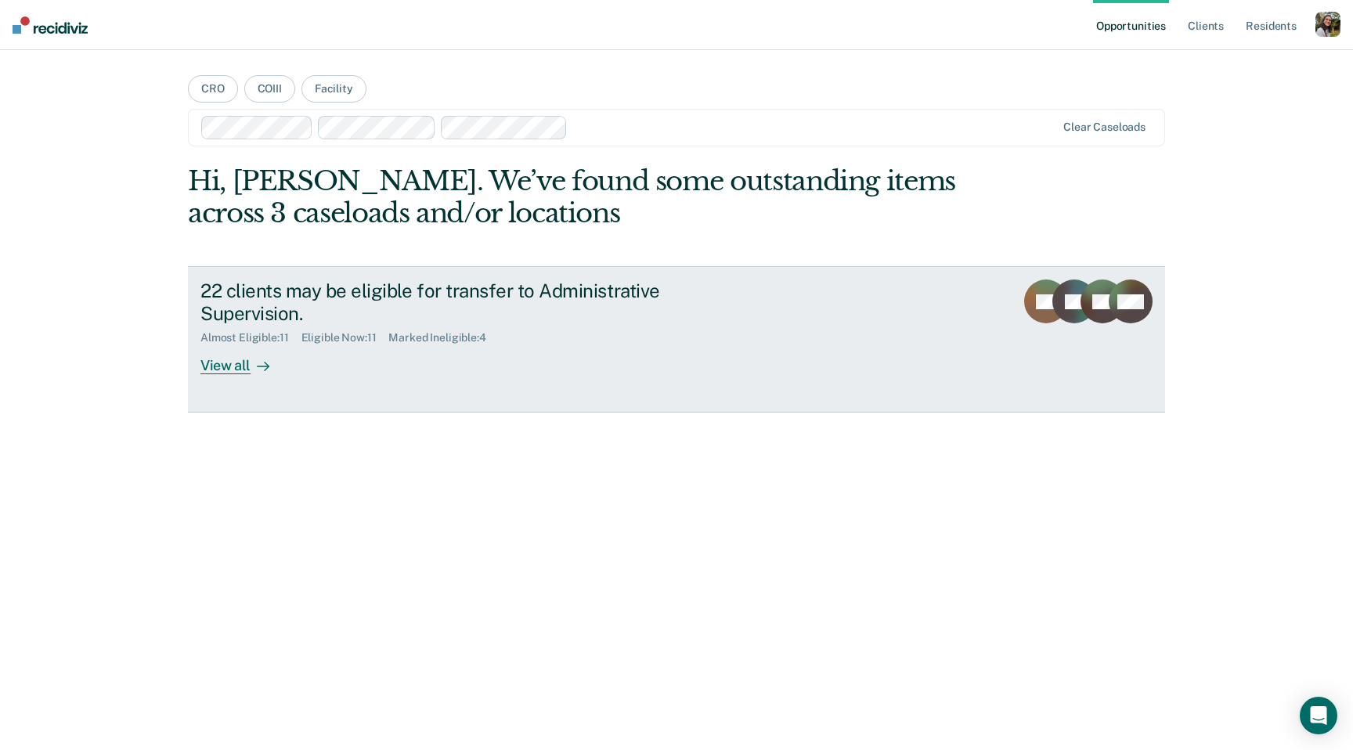
click at [474, 300] on div "22 clients may be eligible for transfer to Administrative Supervision." at bounding box center [474, 301] width 549 height 45
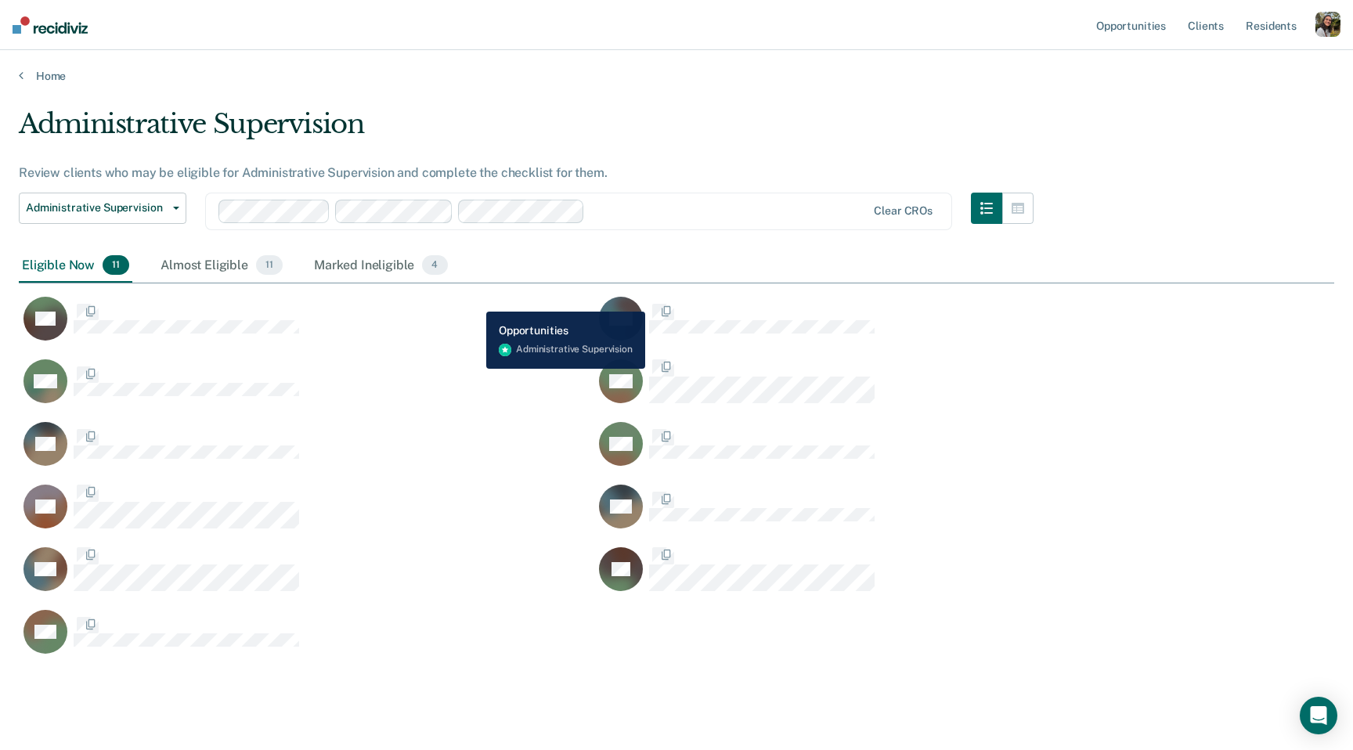
scroll to position [558, 1315]
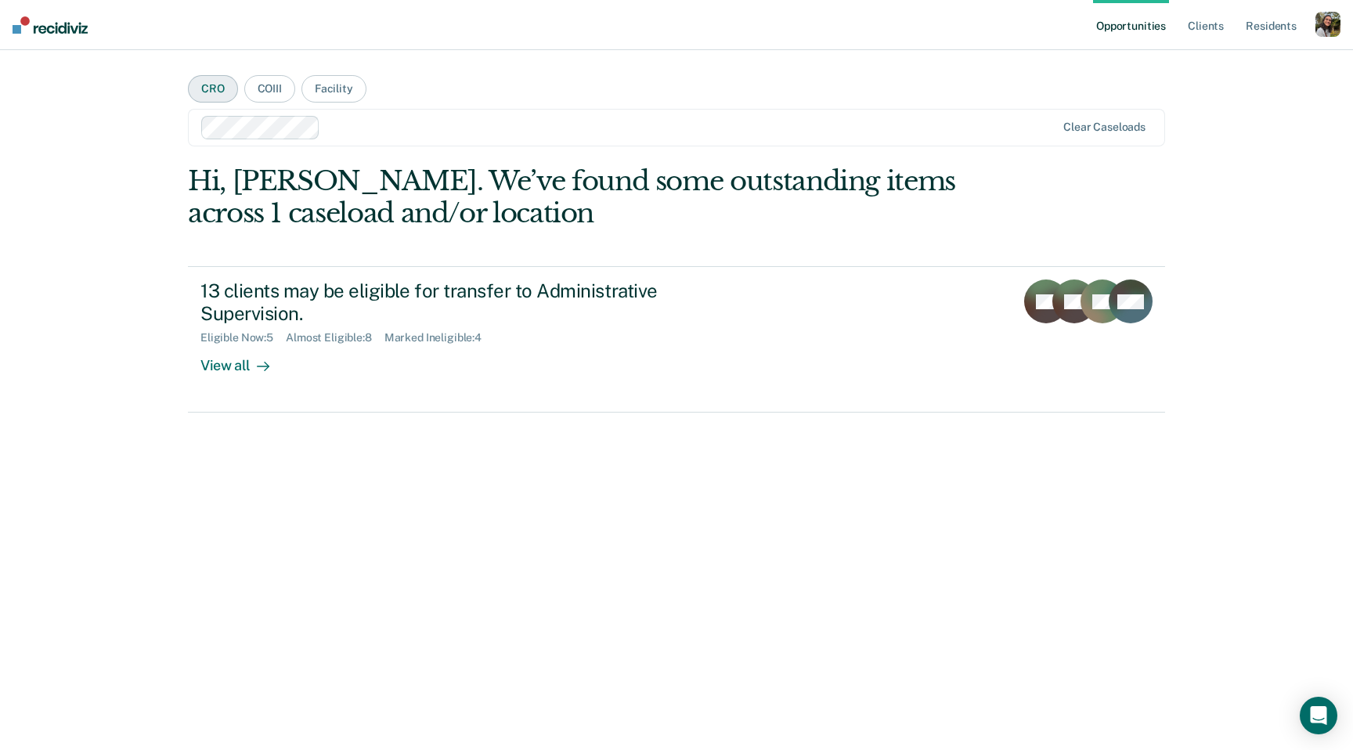
click at [208, 80] on button "CRO" at bounding box center [213, 88] width 50 height 27
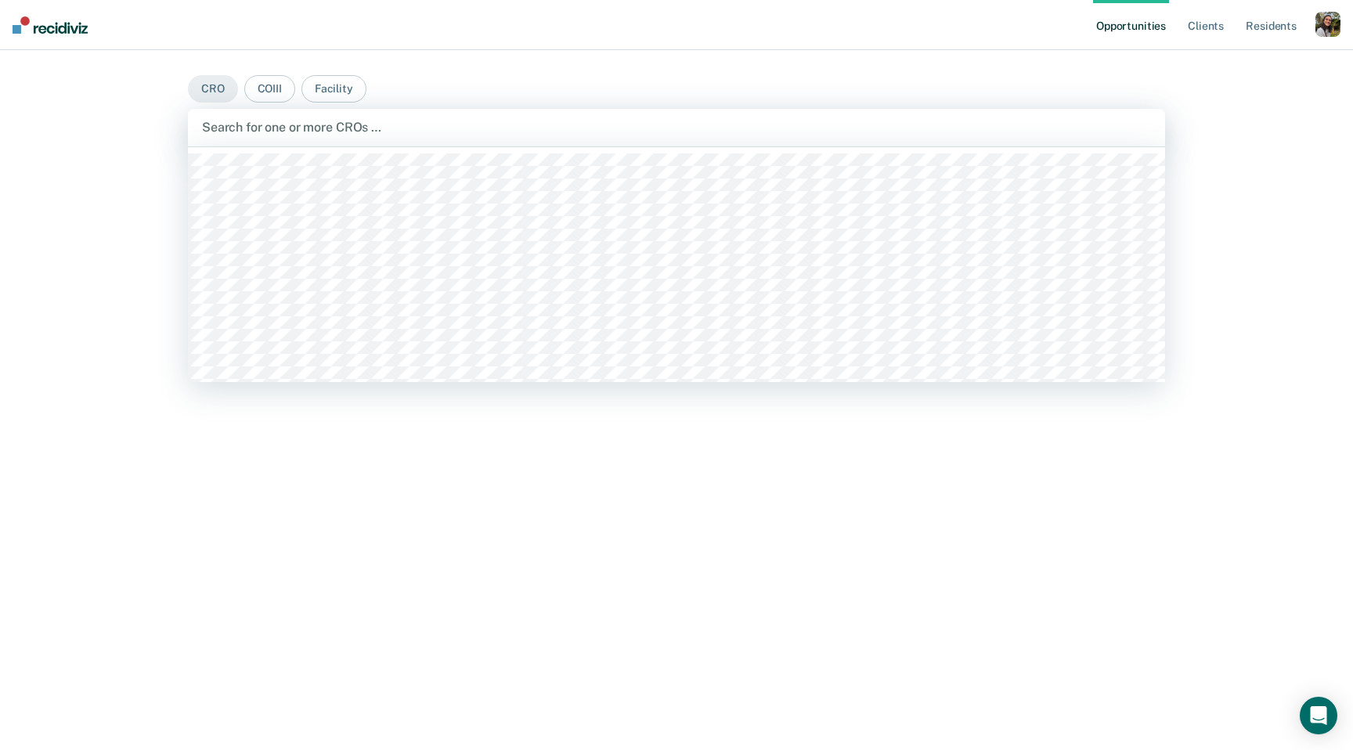
click at [253, 117] on div "Search for one or more CROs …" at bounding box center [676, 127] width 952 height 21
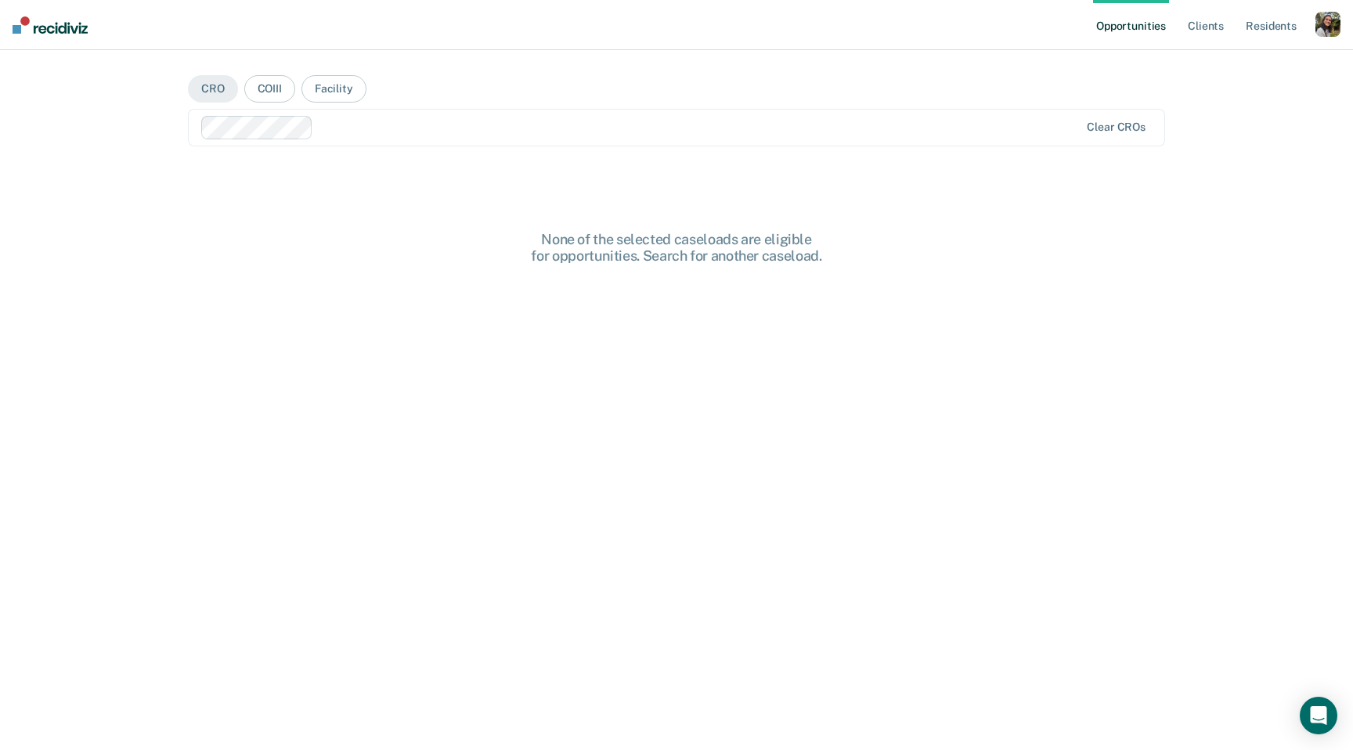
click at [1331, 23] on div "button" at bounding box center [1327, 24] width 25 height 25
click at [1220, 59] on link "Profile" at bounding box center [1265, 63] width 126 height 13
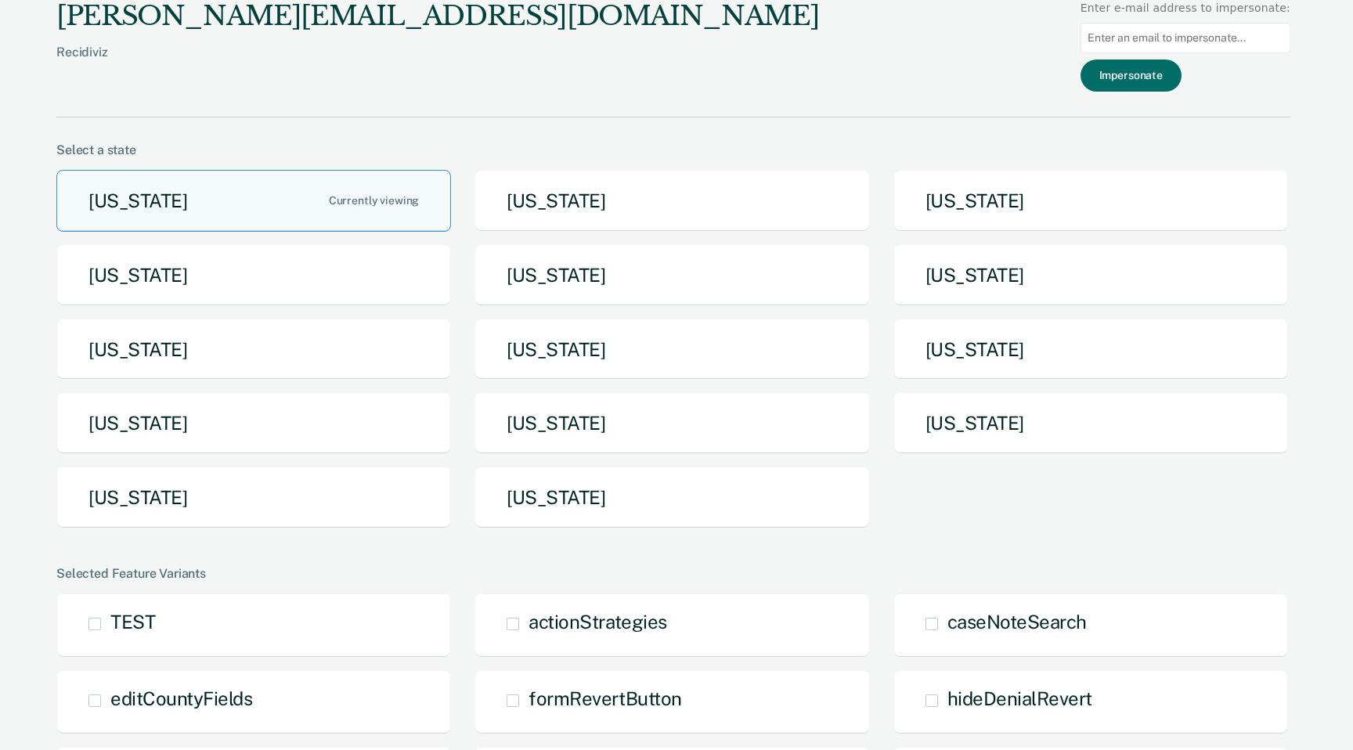
click at [1147, 33] on input at bounding box center [1185, 38] width 210 height 31
paste input "raraiza@azadc.gov"
type input "raraiza@azadc.gov"
click at [1142, 70] on button "Impersonate" at bounding box center [1130, 75] width 101 height 32
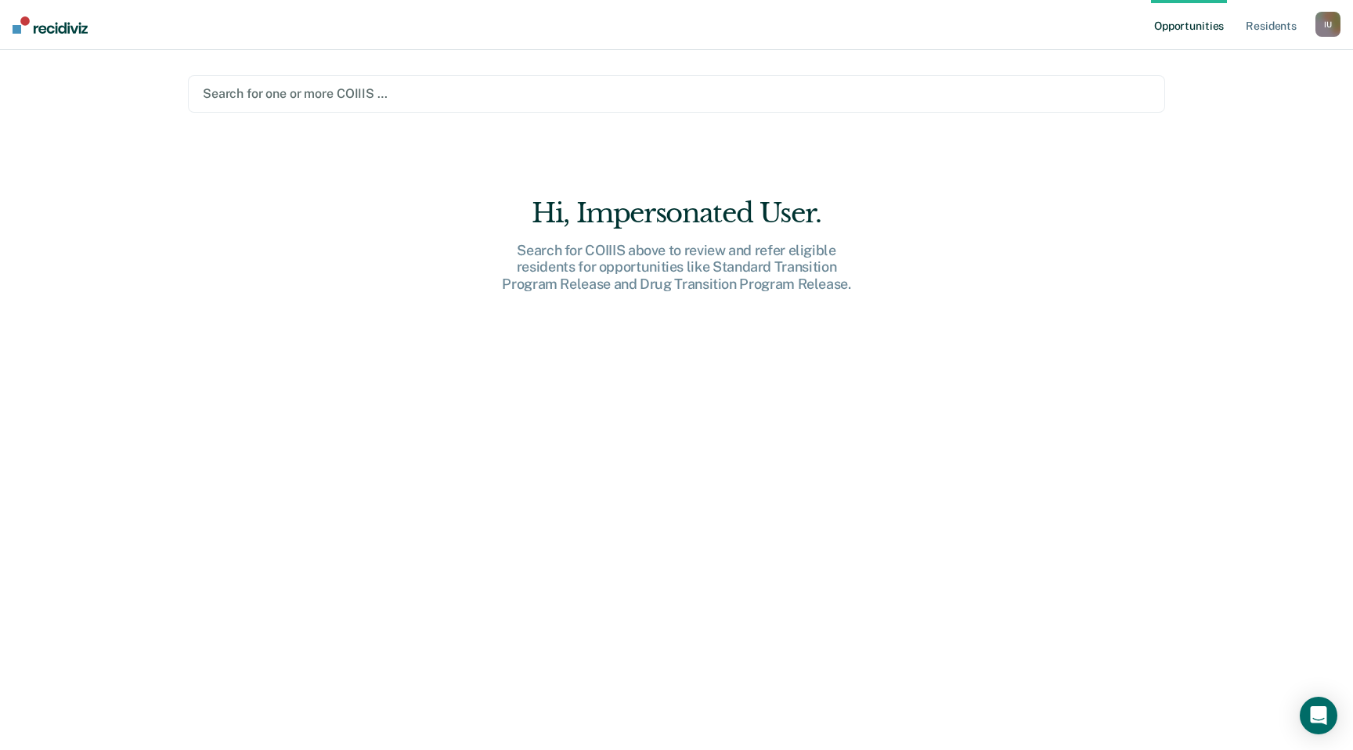
click at [618, 88] on div at bounding box center [676, 94] width 947 height 18
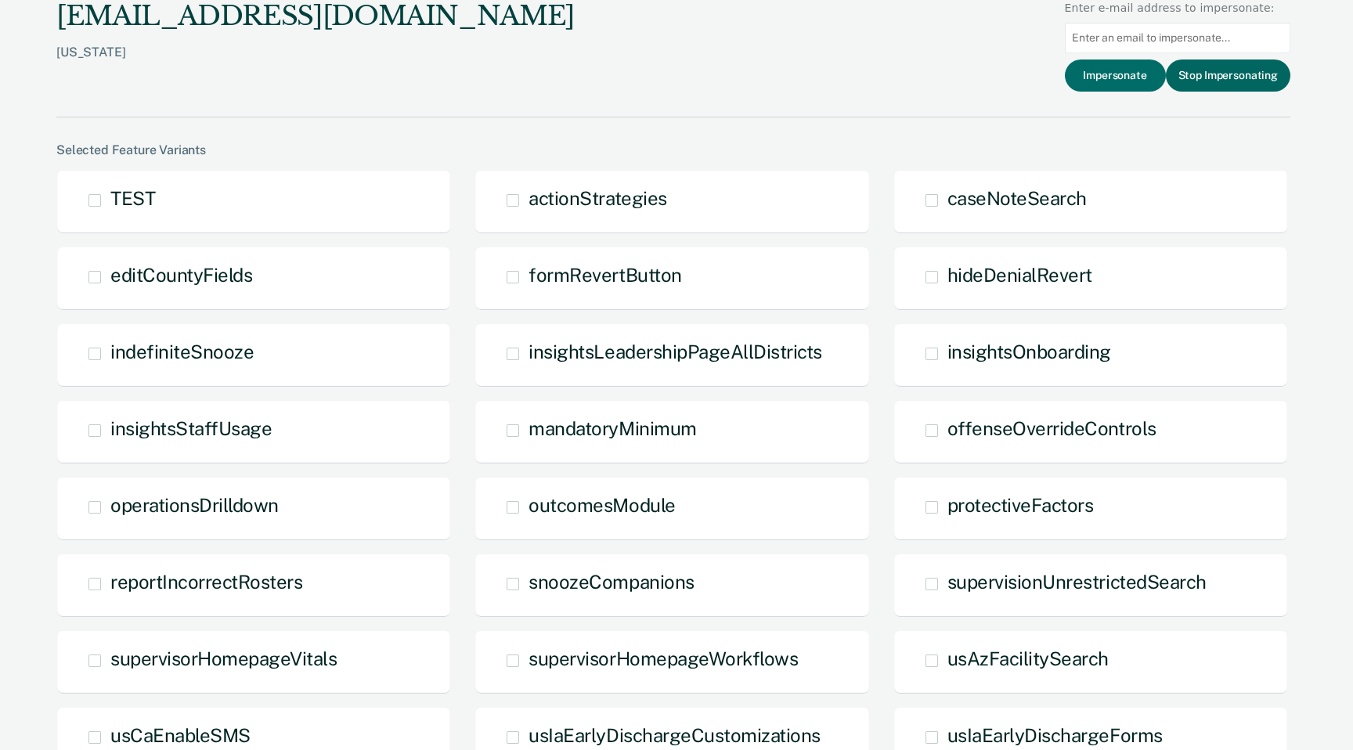
click at [1259, 76] on button "Stop Impersonating" at bounding box center [1228, 75] width 124 height 32
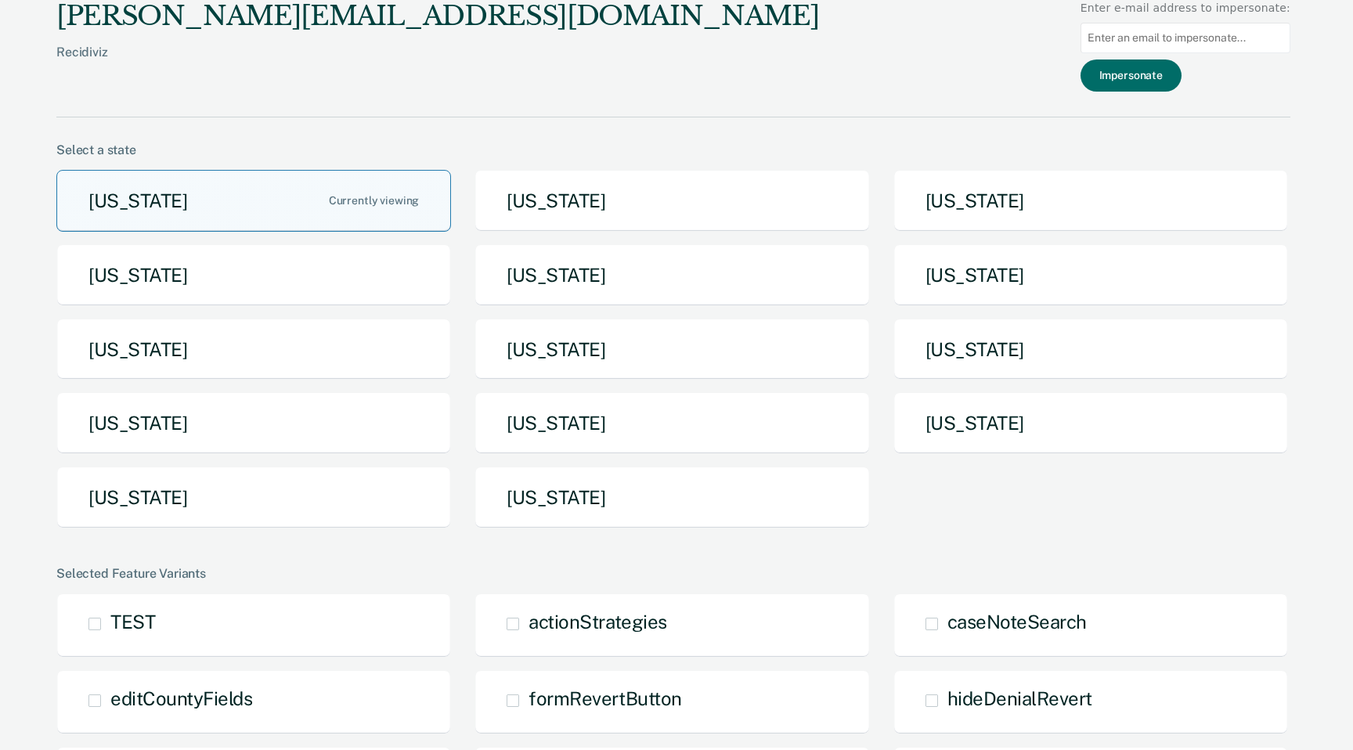
click at [265, 200] on button "[US_STATE]" at bounding box center [253, 201] width 395 height 62
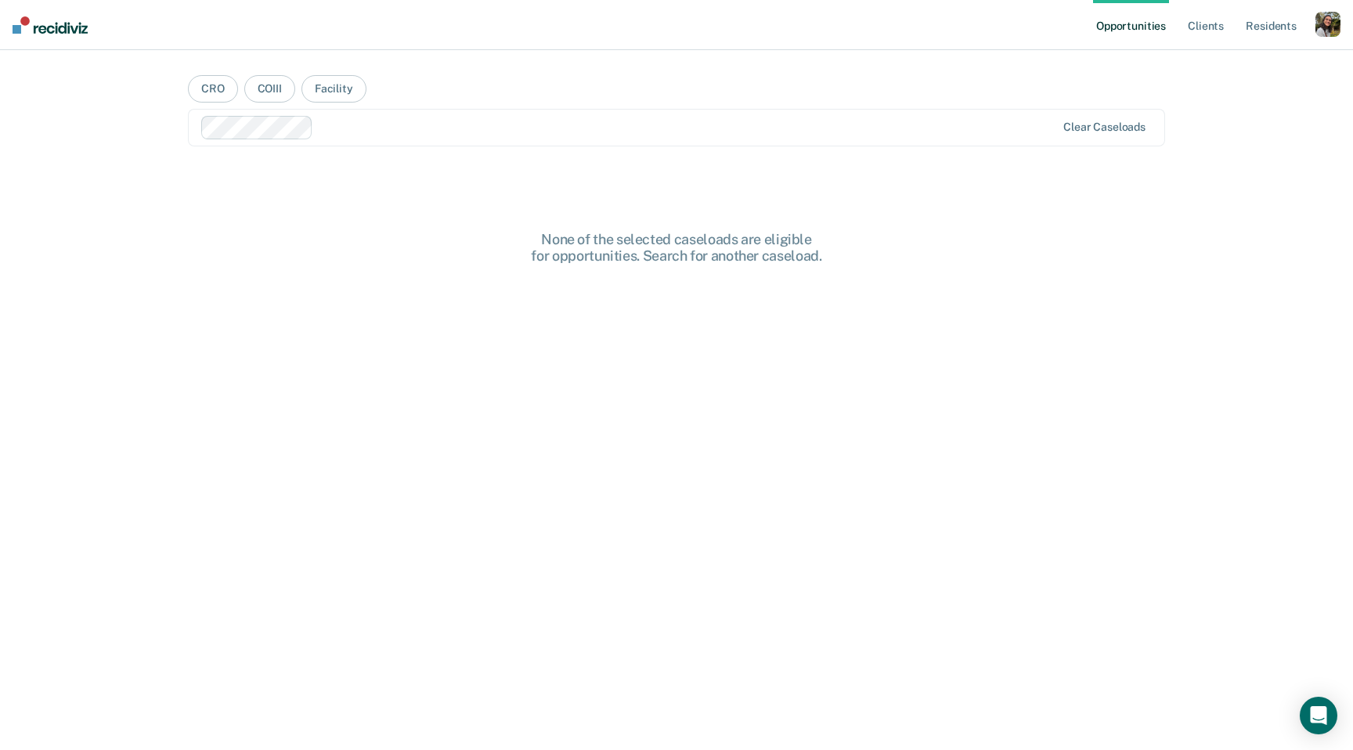
click at [665, 127] on div at bounding box center [687, 127] width 737 height 18
click at [211, 84] on button "CRO" at bounding box center [213, 88] width 50 height 27
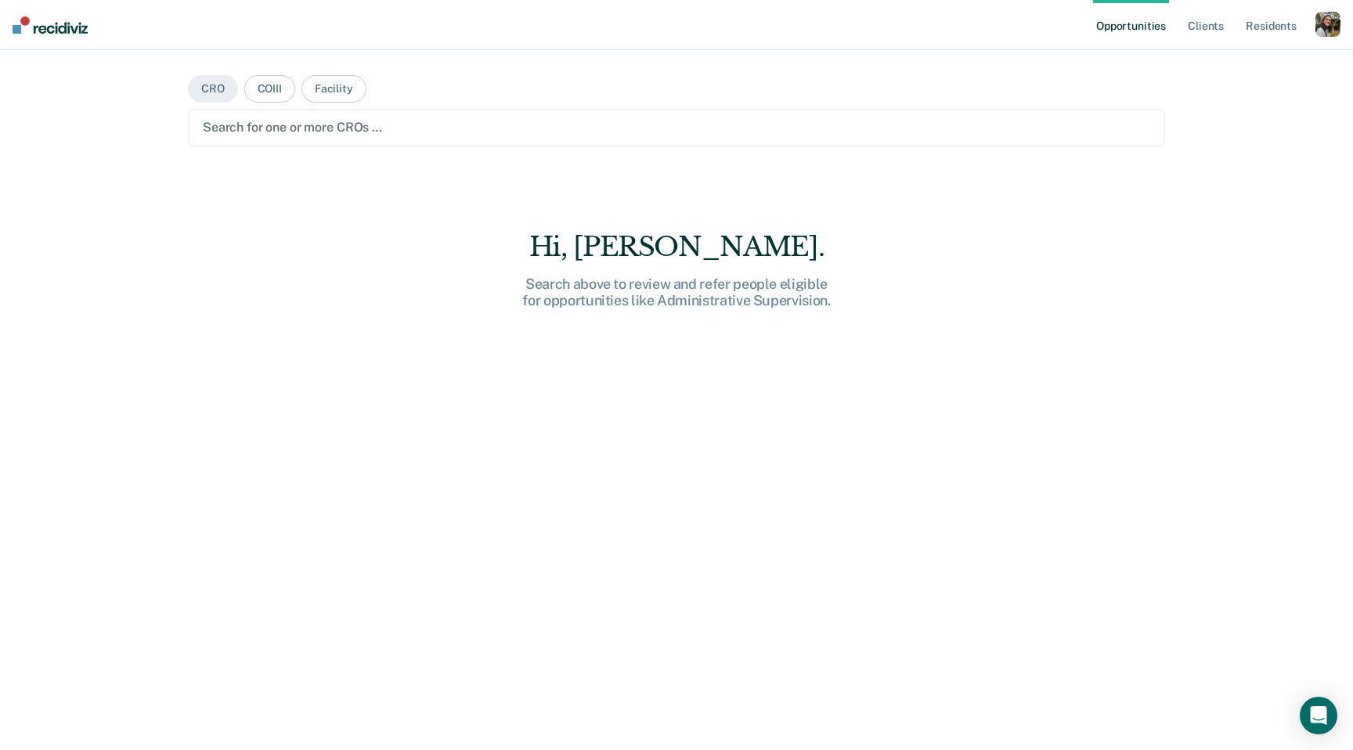
click at [428, 130] on div at bounding box center [676, 127] width 947 height 18
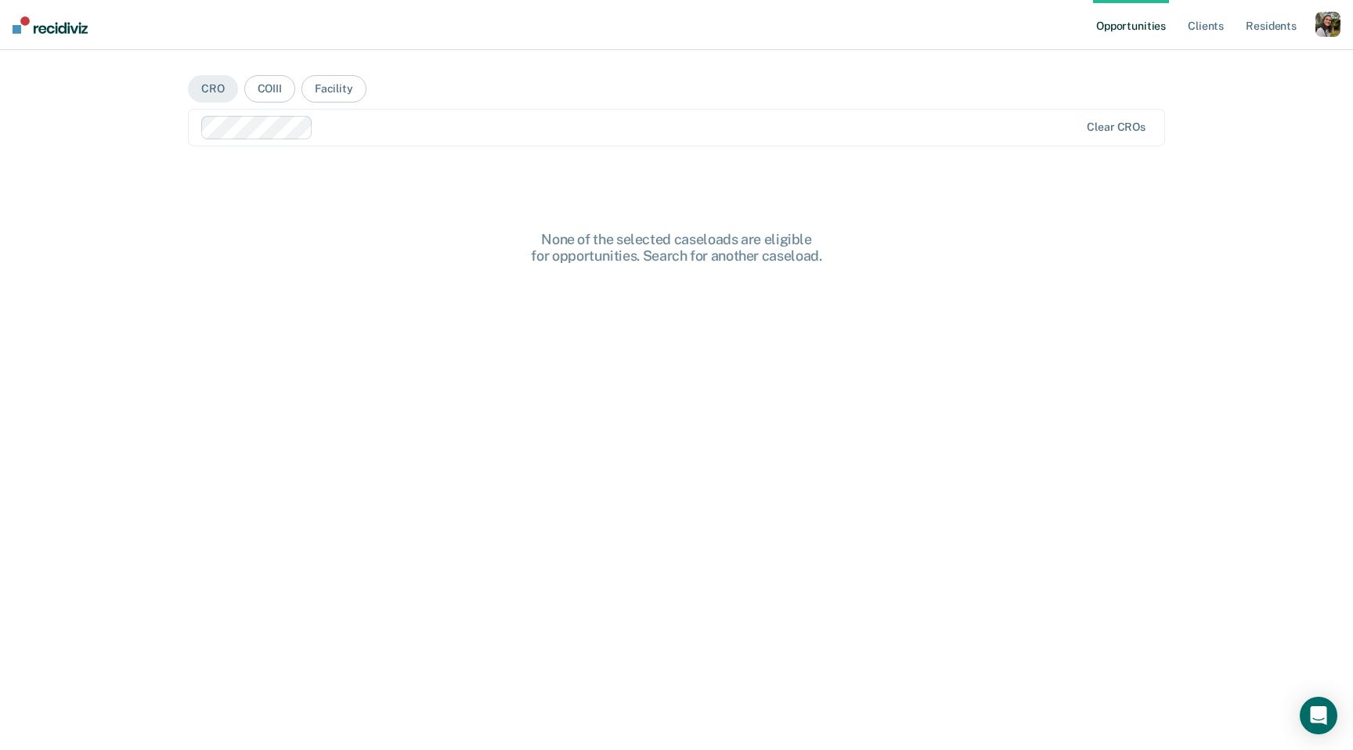
click at [461, 128] on div at bounding box center [699, 127] width 760 height 18
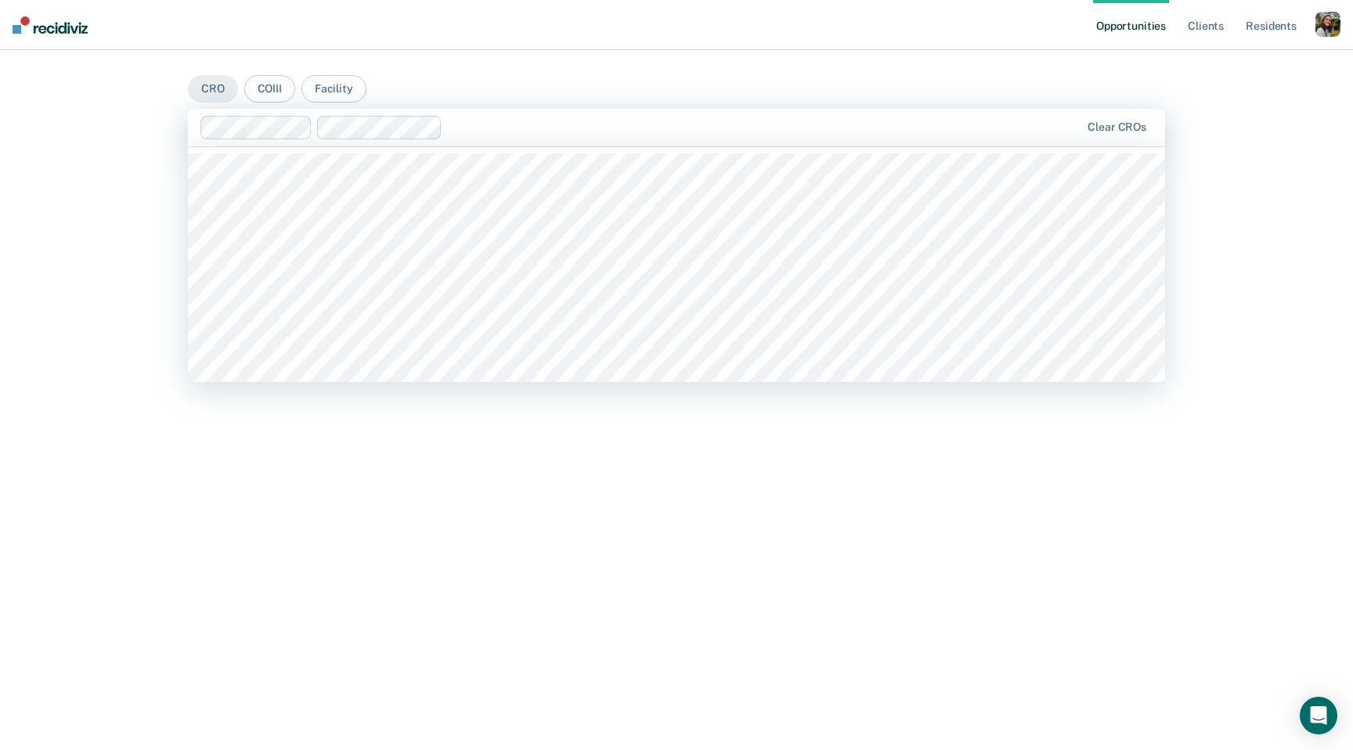
click at [511, 125] on div at bounding box center [764, 127] width 631 height 18
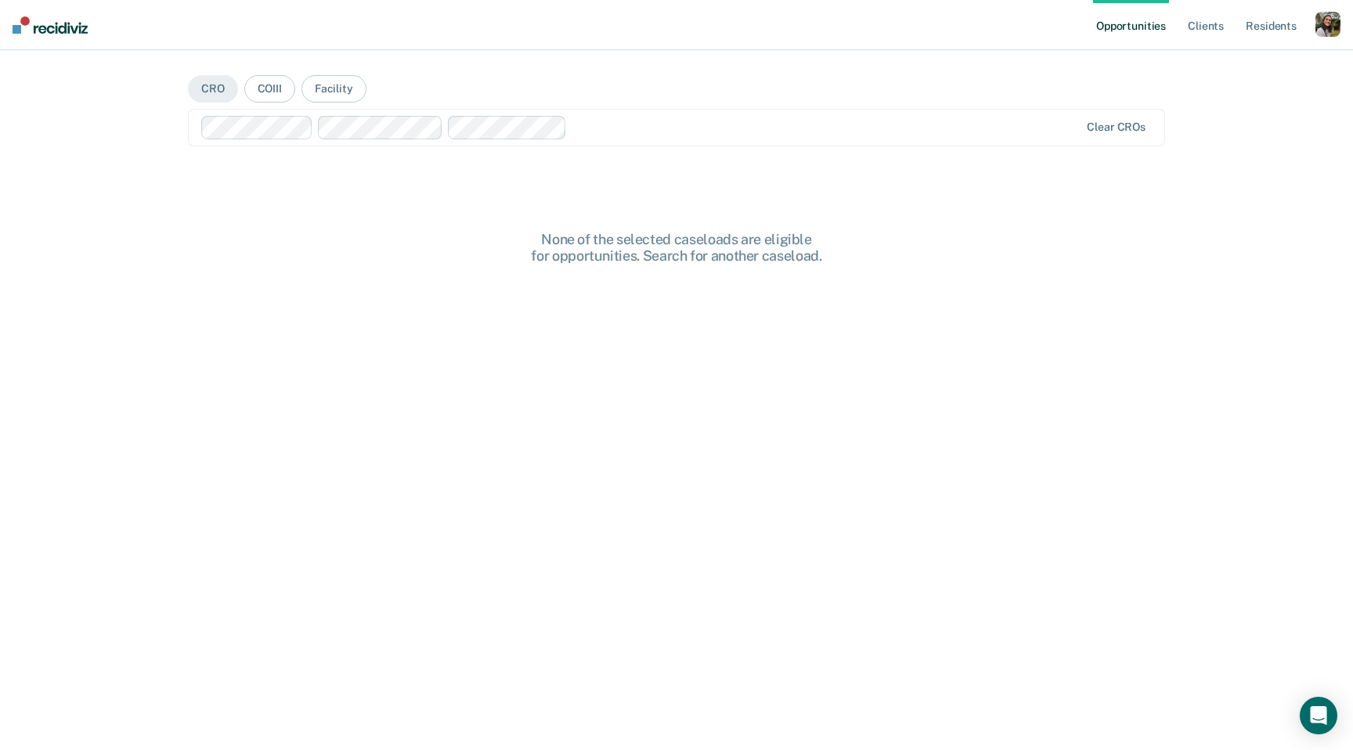
click at [598, 135] on div at bounding box center [826, 127] width 506 height 18
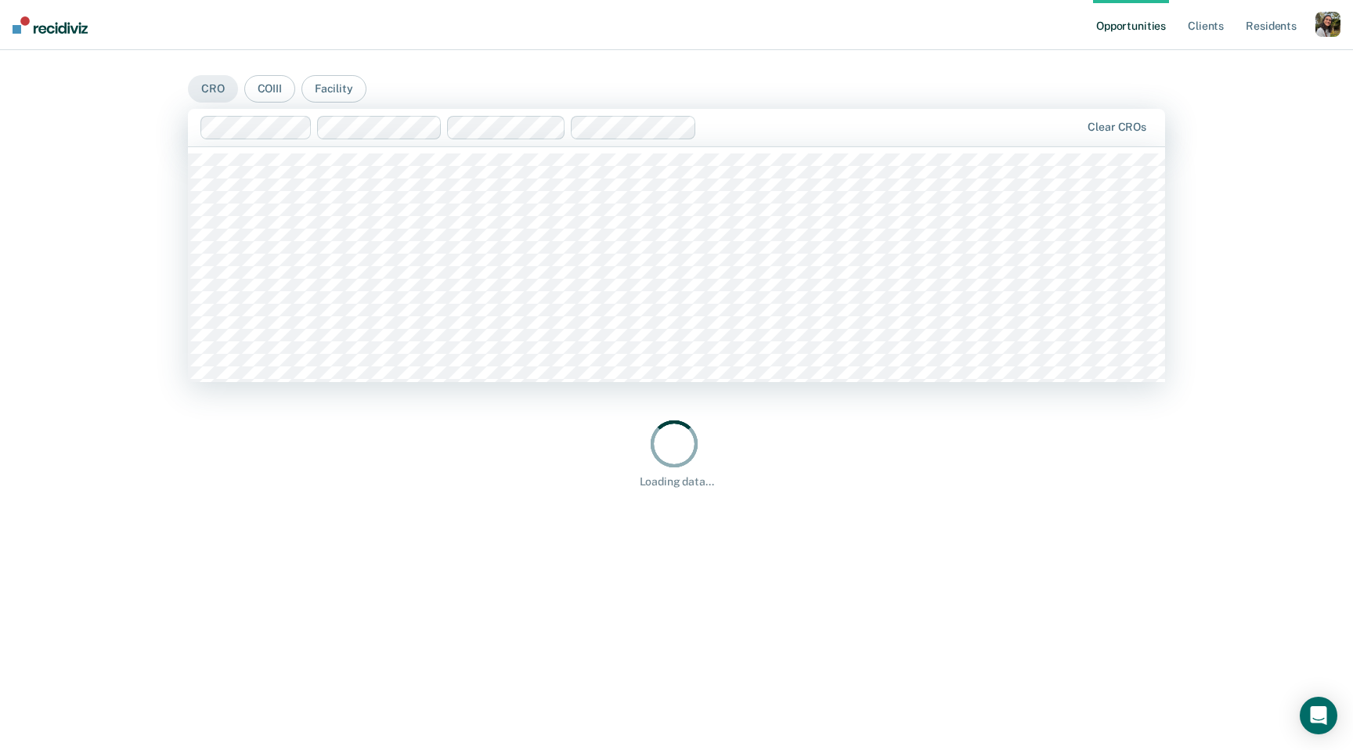
click at [699, 134] on div at bounding box center [640, 127] width 881 height 23
click at [885, 138] on div at bounding box center [640, 127] width 881 height 23
click at [539, 387] on div "Hi, [PERSON_NAME]. We’ve found some outstanding items across 5 CROS 22 clients …" at bounding box center [676, 452] width 977 height 575
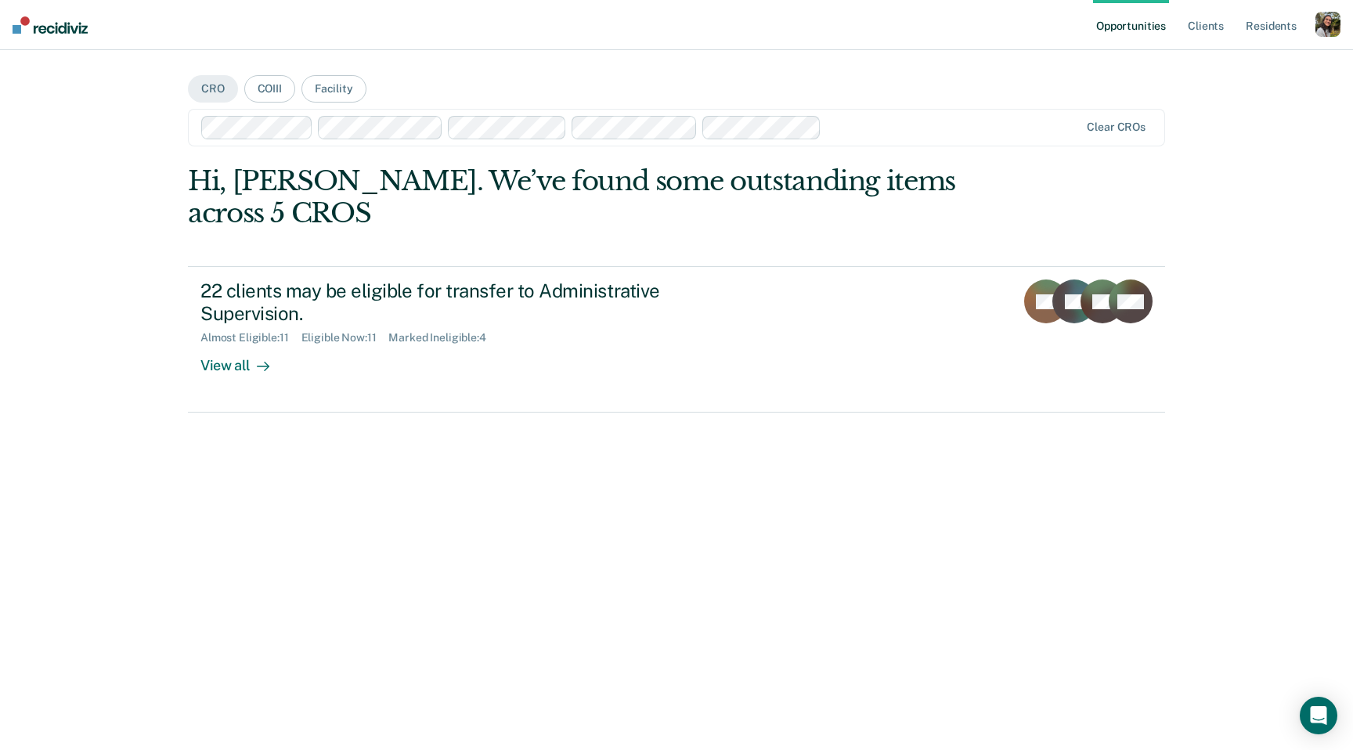
drag, startPoint x: 894, startPoint y: 121, endPoint x: 869, endPoint y: 123, distance: 25.2
click at [894, 121] on div at bounding box center [953, 127] width 252 height 18
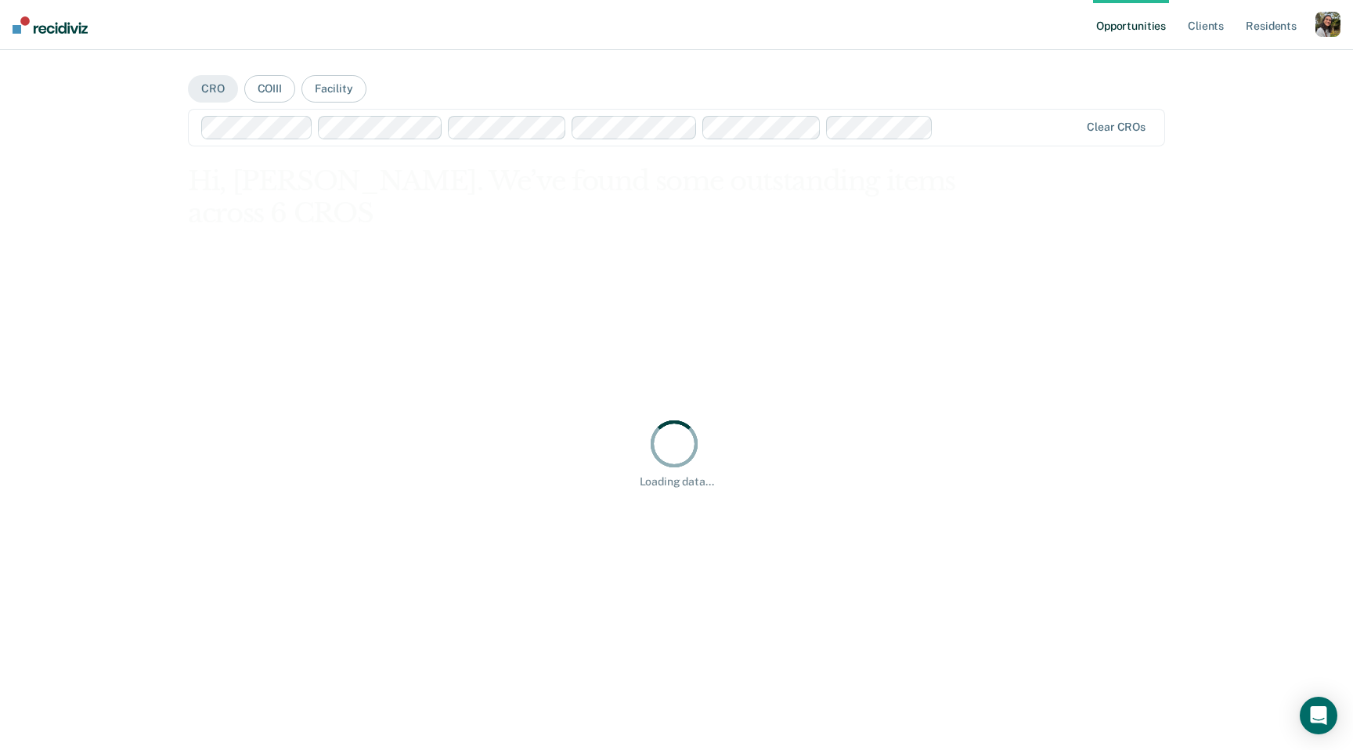
click at [847, 269] on div "Loading data..." at bounding box center [676, 452] width 977 height 575
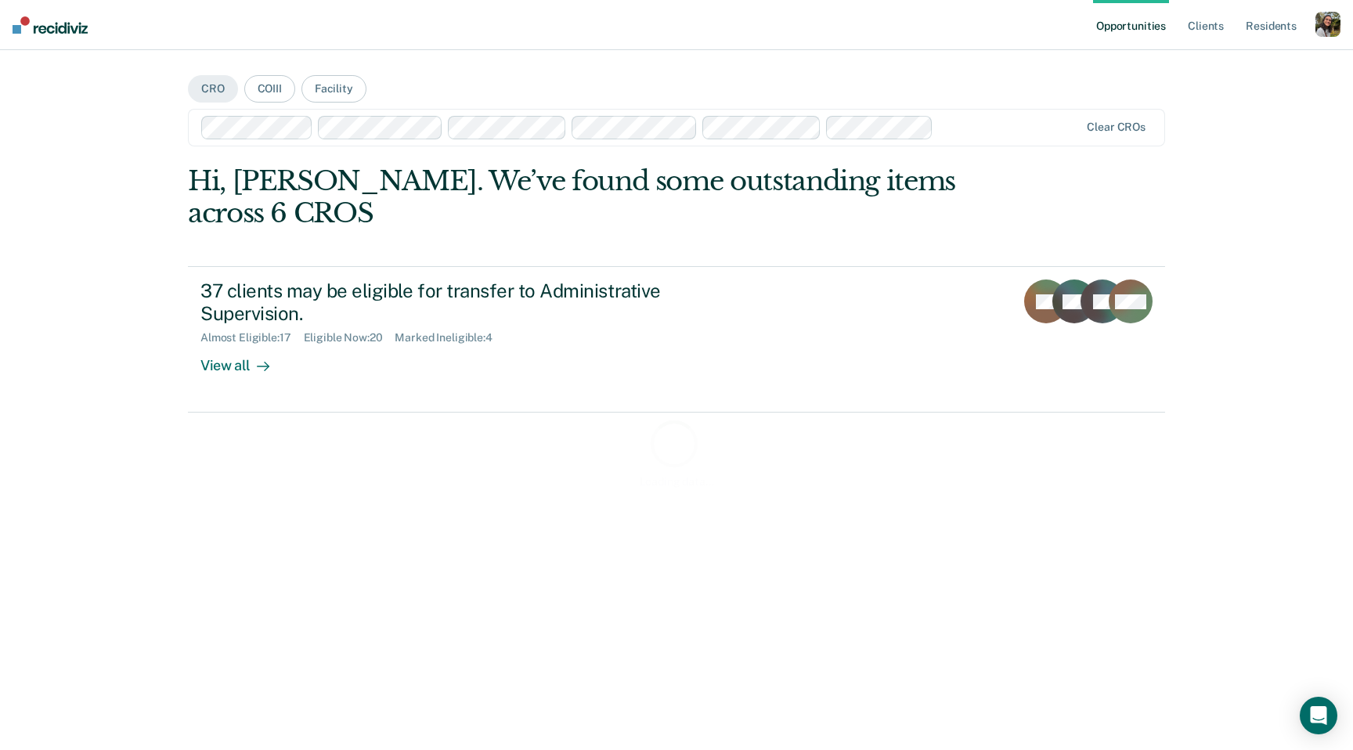
click at [680, 283] on div "Loading data..." at bounding box center [676, 452] width 977 height 575
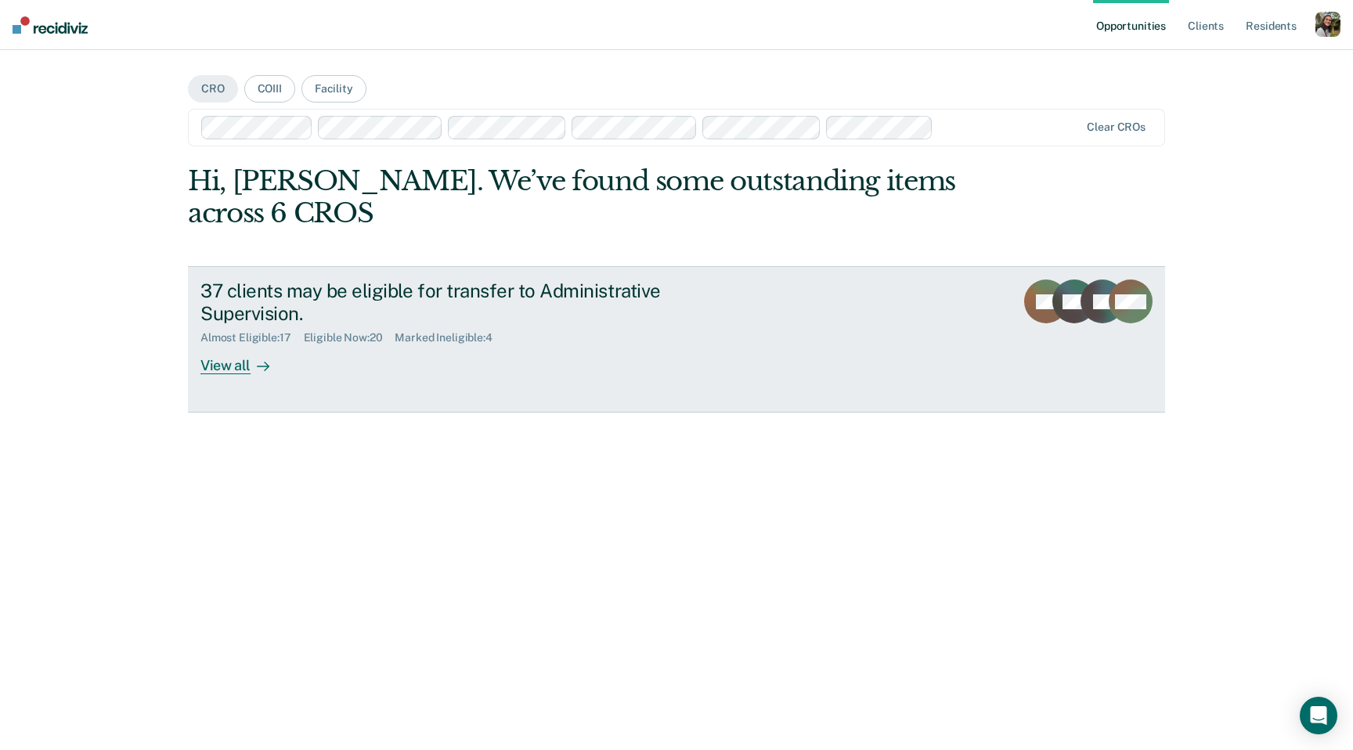
click at [417, 279] on div "37 clients may be eligible for transfer to Administrative Supervision." at bounding box center [474, 301] width 549 height 45
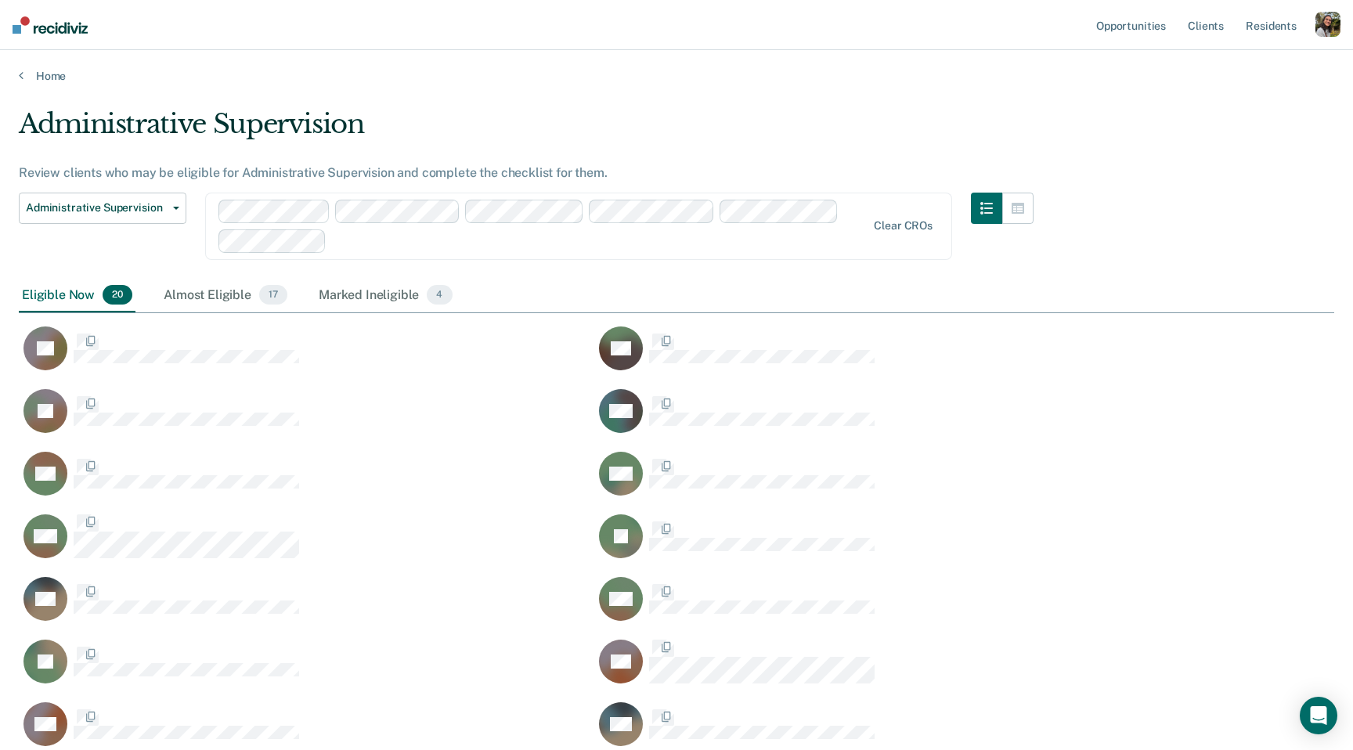
scroll to position [838, 1315]
